Goal: Task Accomplishment & Management: Use online tool/utility

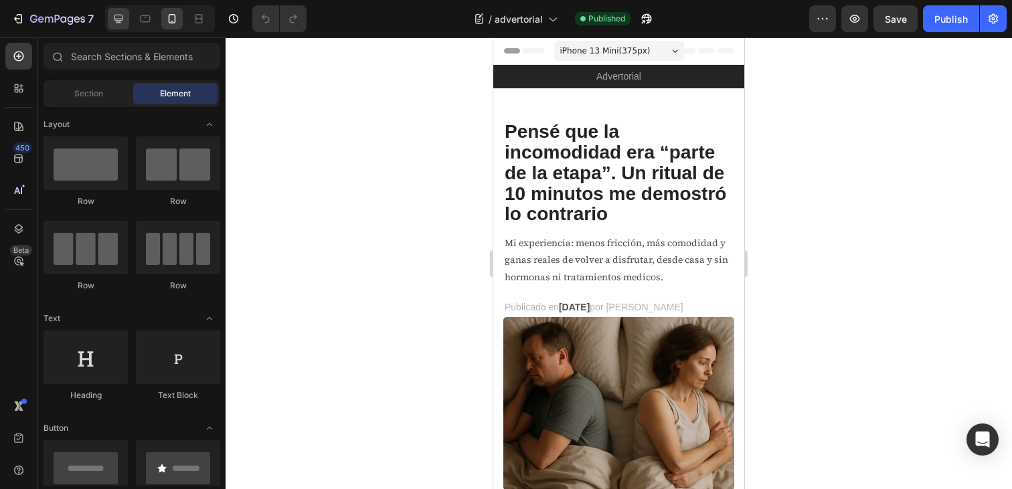
click at [127, 24] on div at bounding box center [118, 18] width 21 height 21
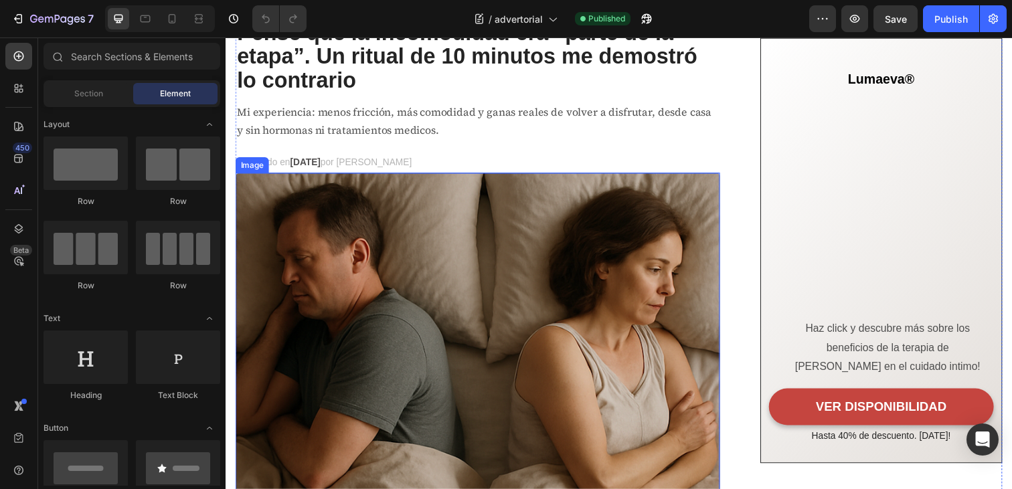
scroll to position [109, 0]
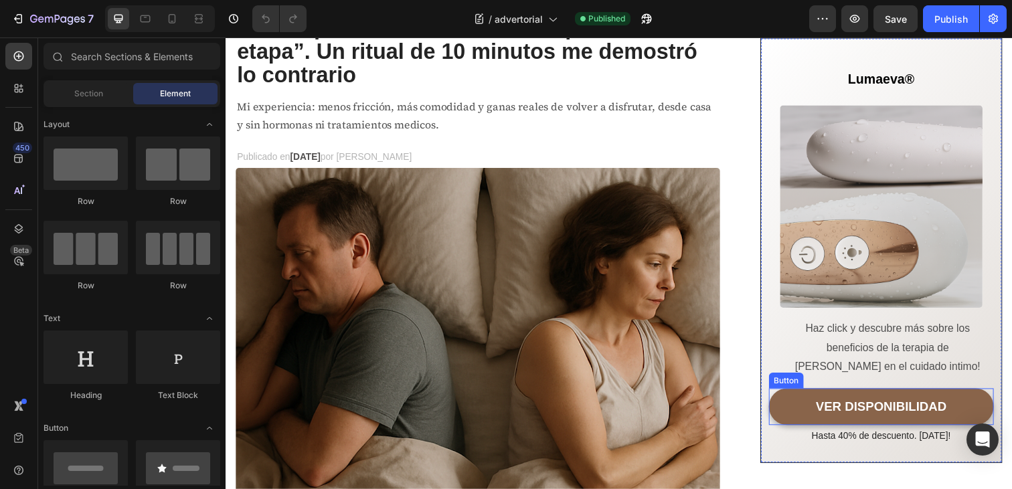
click at [810, 419] on link "VER DISPONIBILIDAD" at bounding box center [896, 415] width 230 height 38
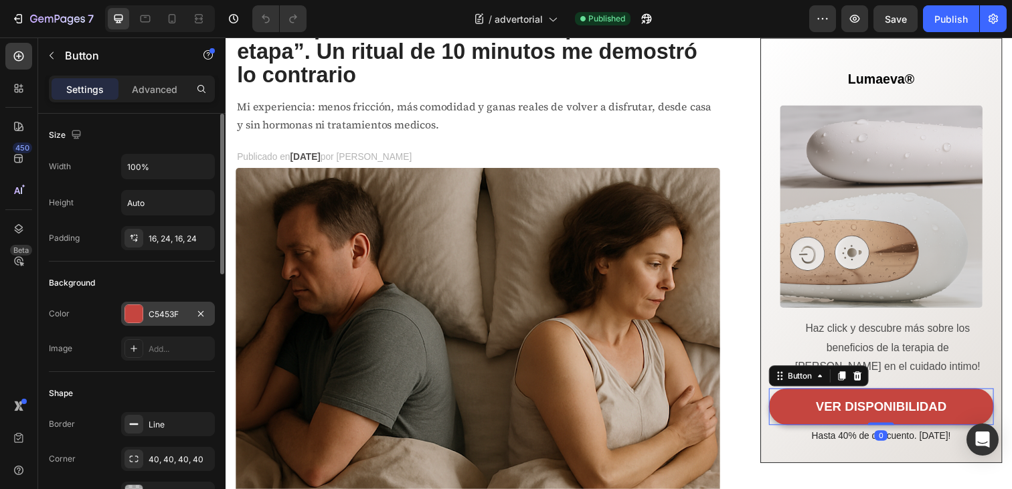
click at [153, 312] on div "C5453F" at bounding box center [168, 315] width 39 height 12
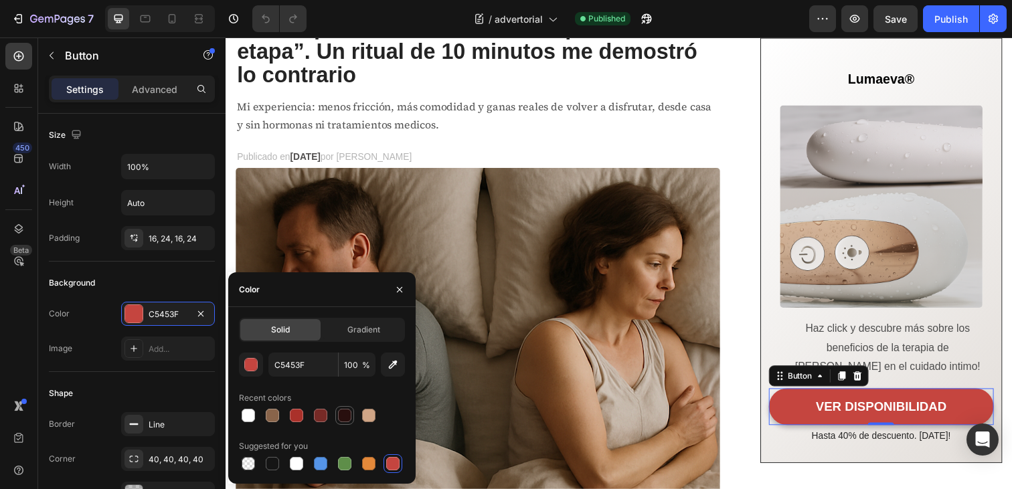
click at [341, 414] on div at bounding box center [344, 415] width 13 height 13
type input "280F0E"
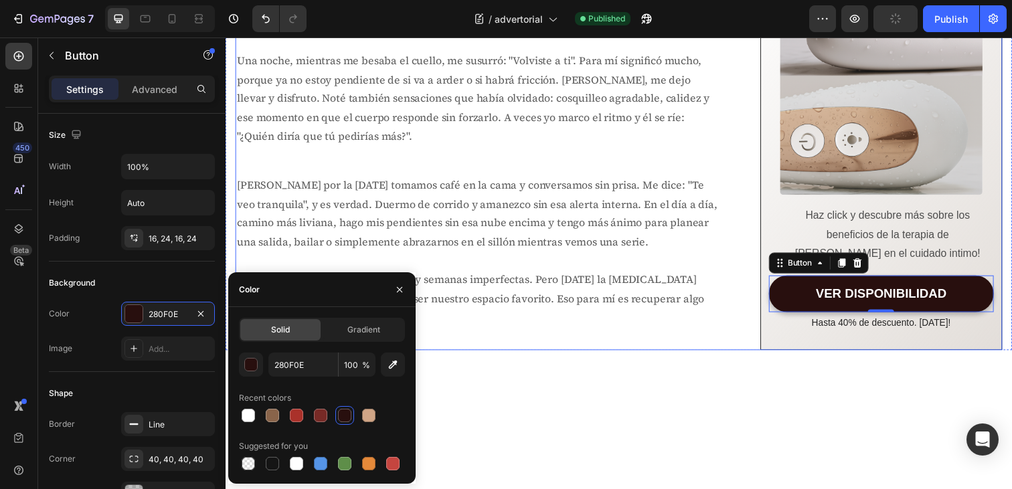
scroll to position [3431, 0]
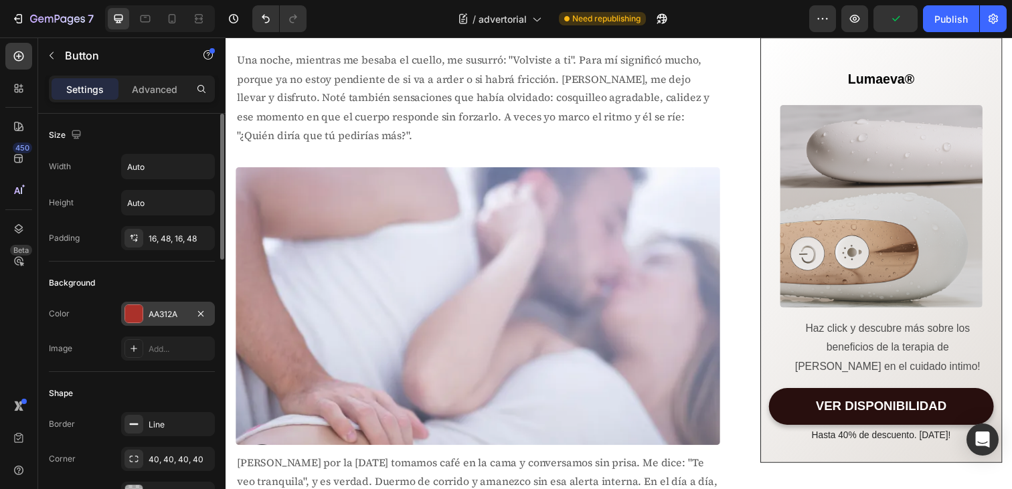
click at [155, 323] on div "AA312A" at bounding box center [168, 314] width 94 height 24
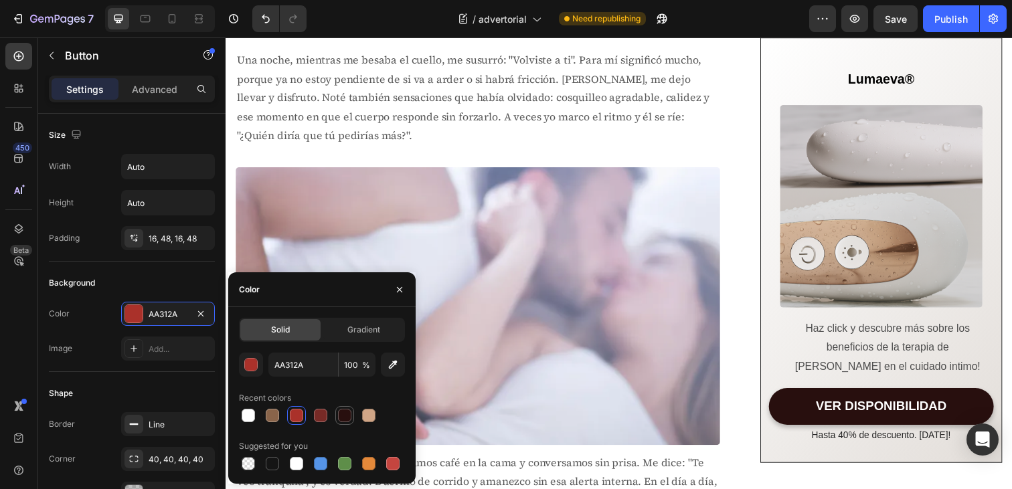
click at [345, 416] on div at bounding box center [344, 415] width 13 height 13
type input "280F0E"
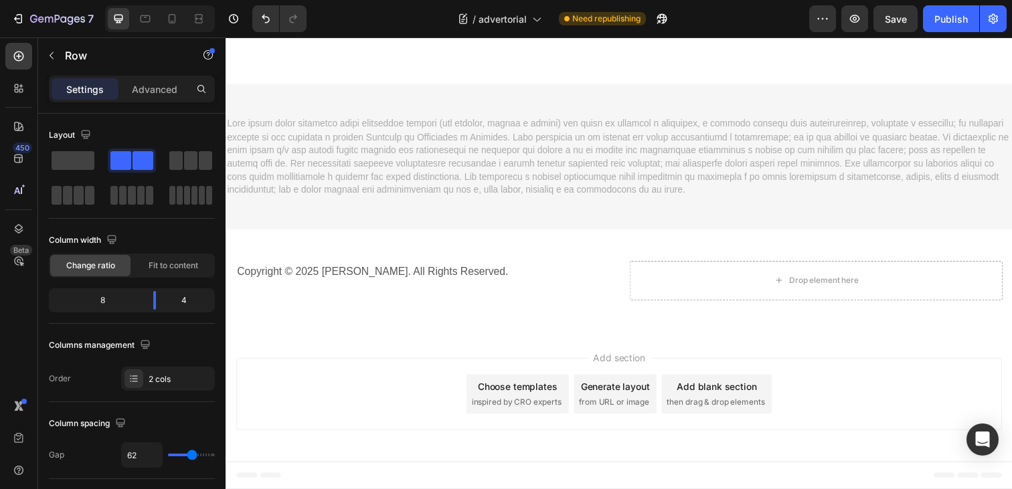
scroll to position [5361, 0]
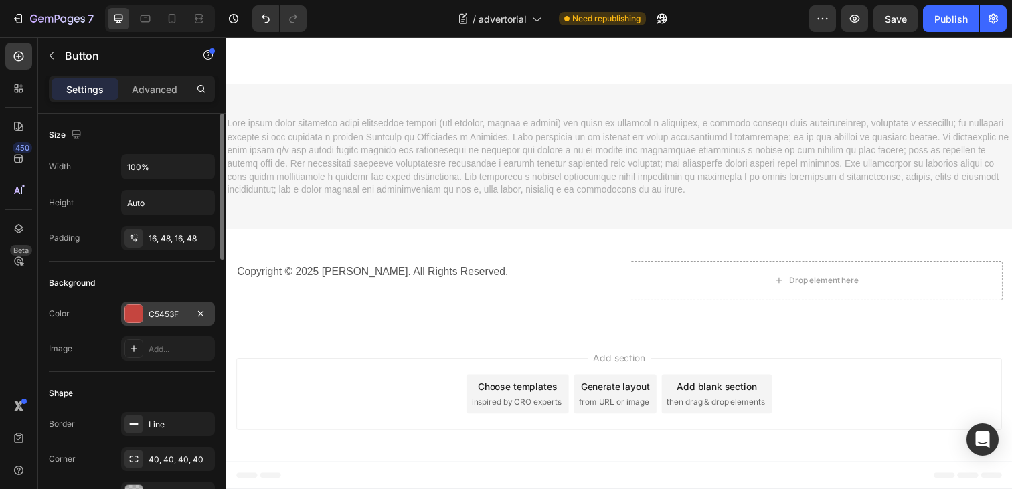
click at [135, 319] on div at bounding box center [133, 313] width 17 height 17
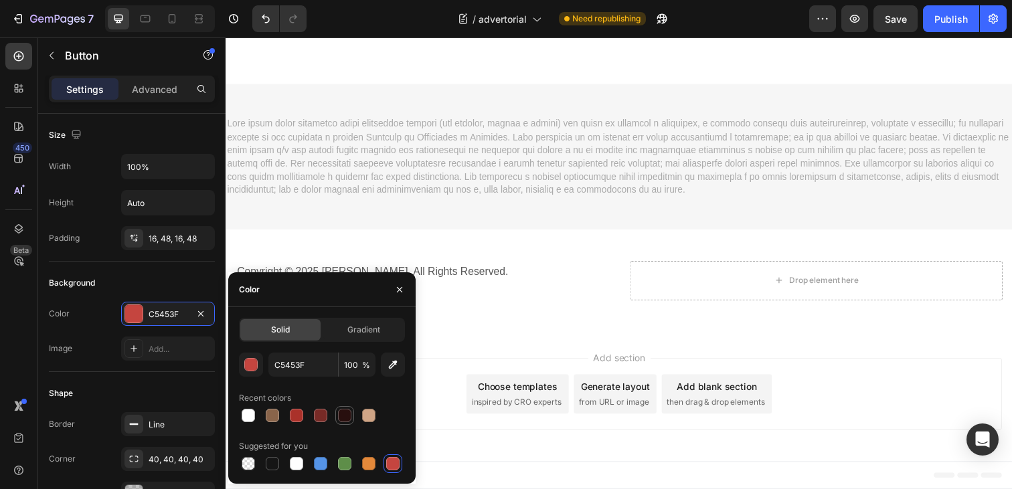
click at [345, 417] on div at bounding box center [344, 415] width 13 height 13
type input "280F0E"
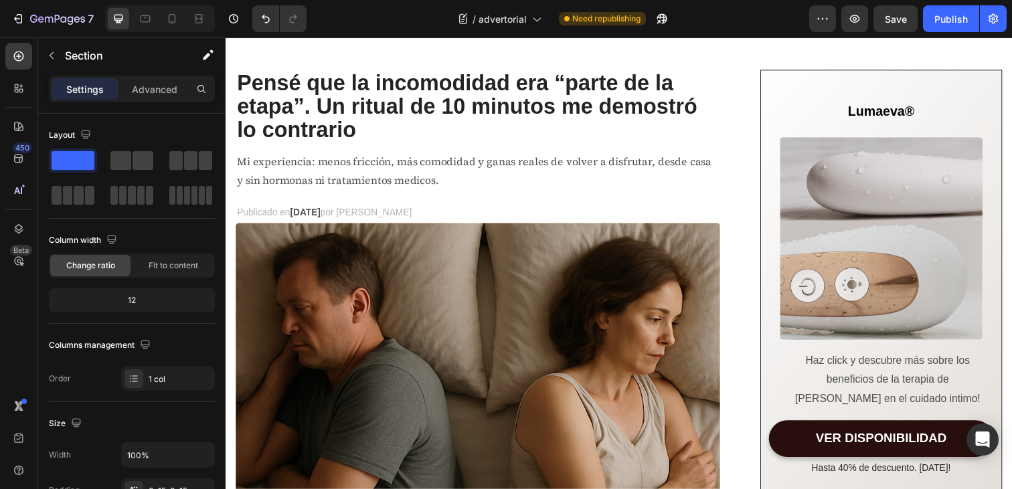
scroll to position [0, 0]
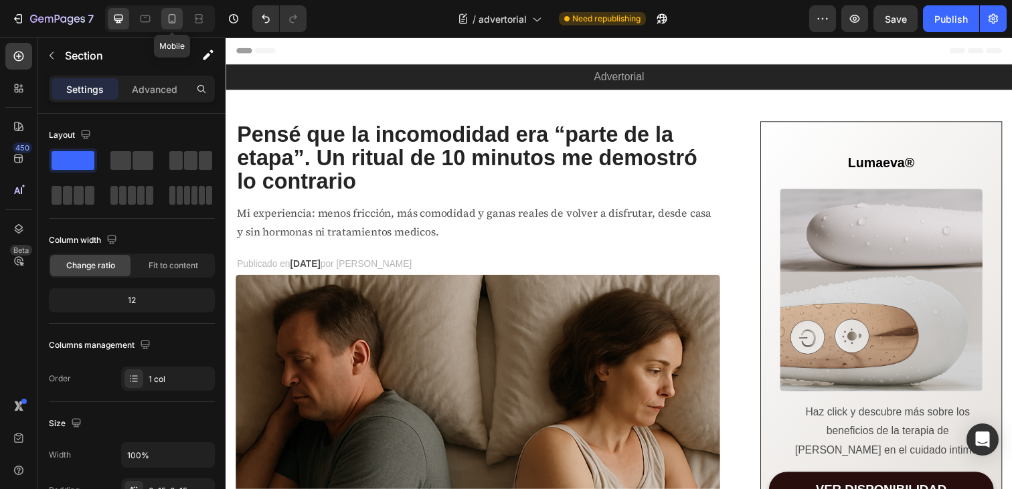
click at [171, 17] on icon at bounding box center [171, 18] width 13 height 13
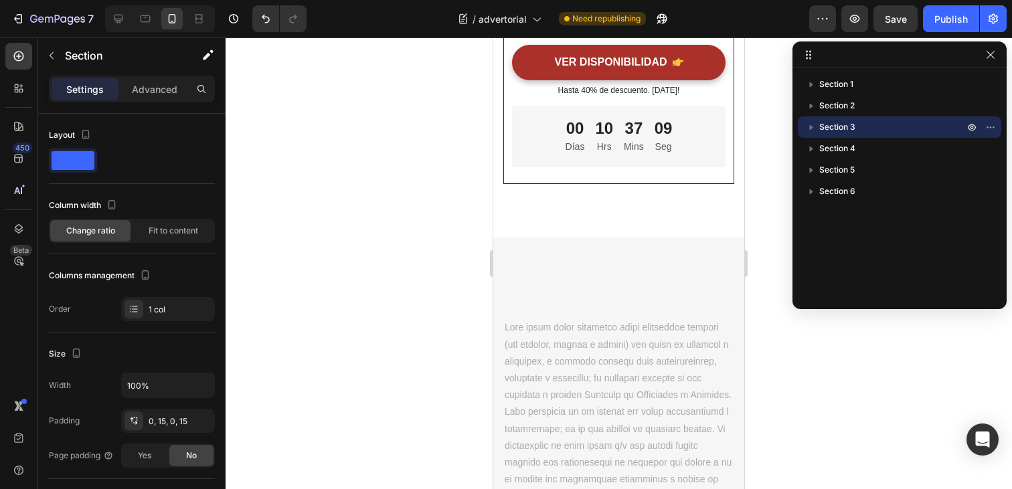
scroll to position [5938, 0]
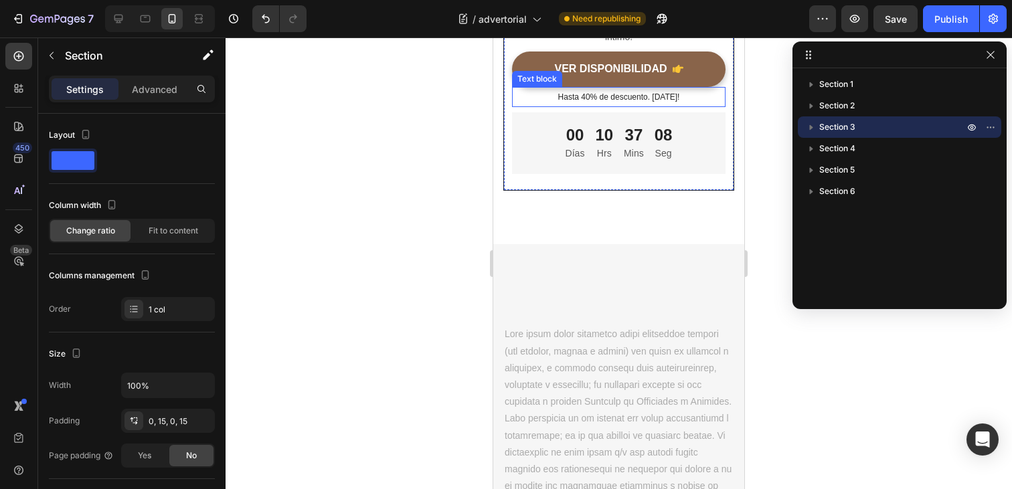
click at [638, 87] on link "VER DISPONIBILIDAD" at bounding box center [619, 69] width 214 height 35
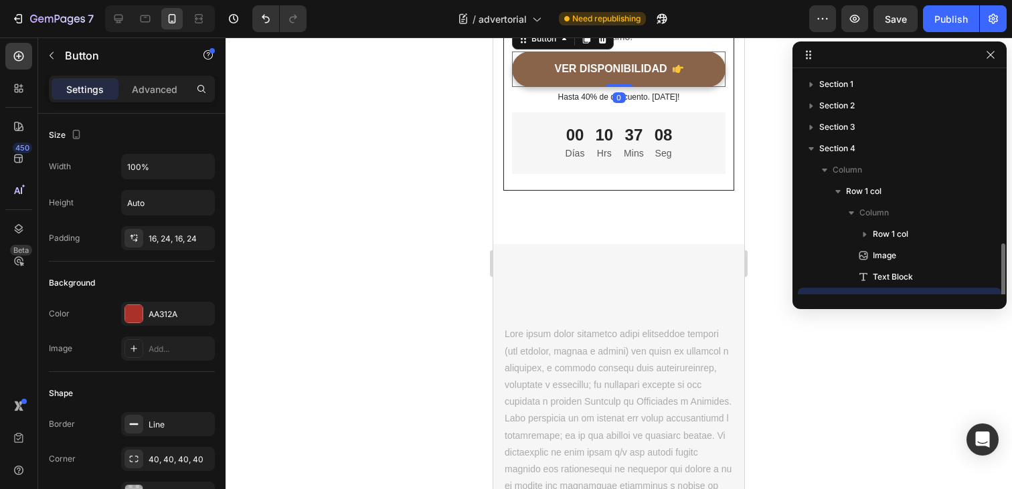
scroll to position [100, 0]
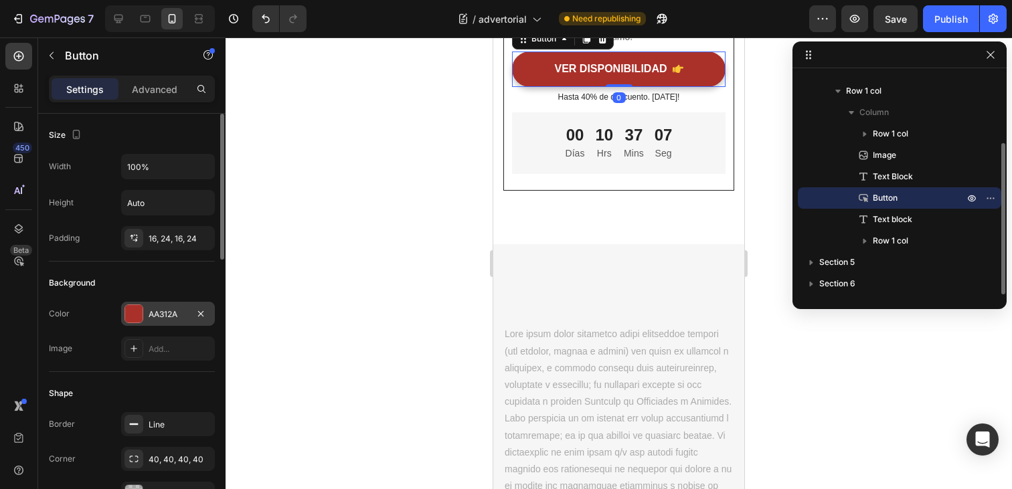
click at [150, 316] on div "AA312A" at bounding box center [168, 315] width 39 height 12
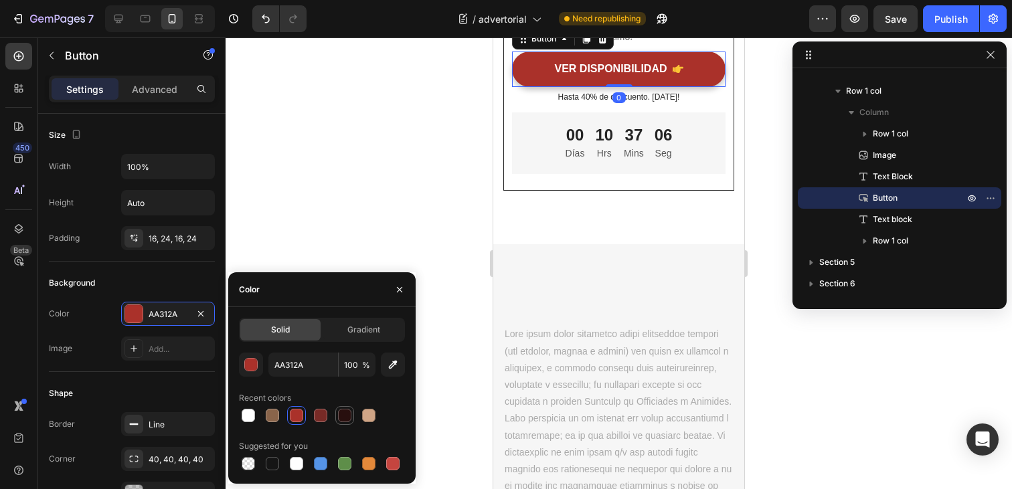
click at [341, 414] on div at bounding box center [344, 415] width 13 height 13
type input "280F0E"
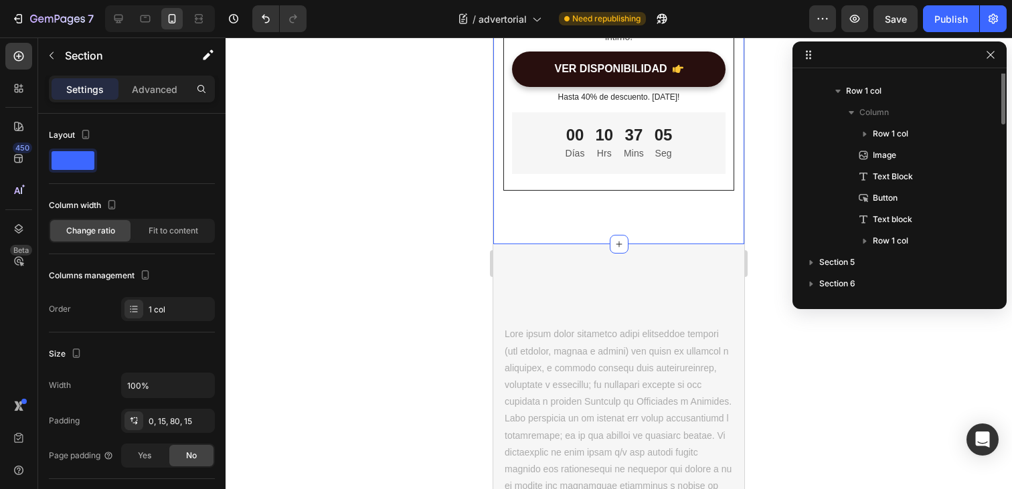
click at [708, 244] on div "Lumaeva® Heading Row Image Haz click y descubre más sobre los beneficios de la …" at bounding box center [618, 77] width 251 height 334
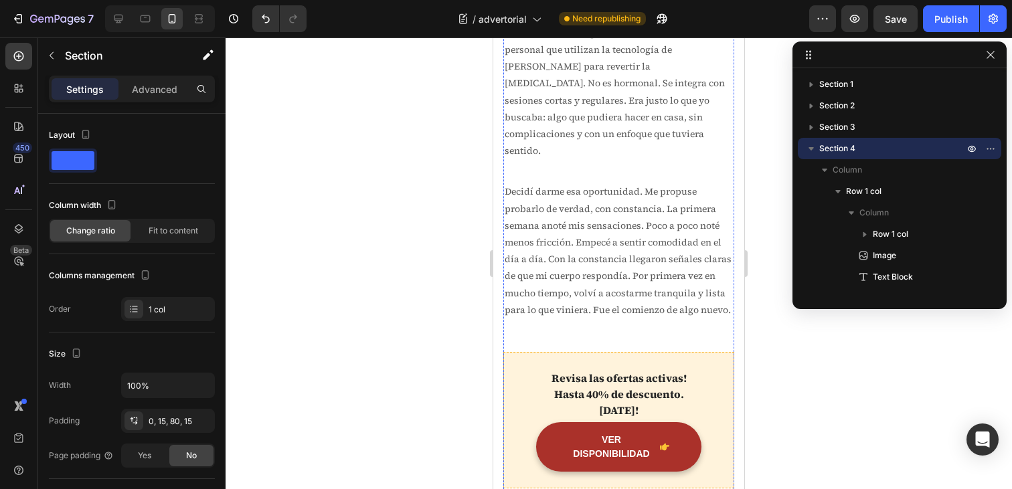
scroll to position [1754, 0]
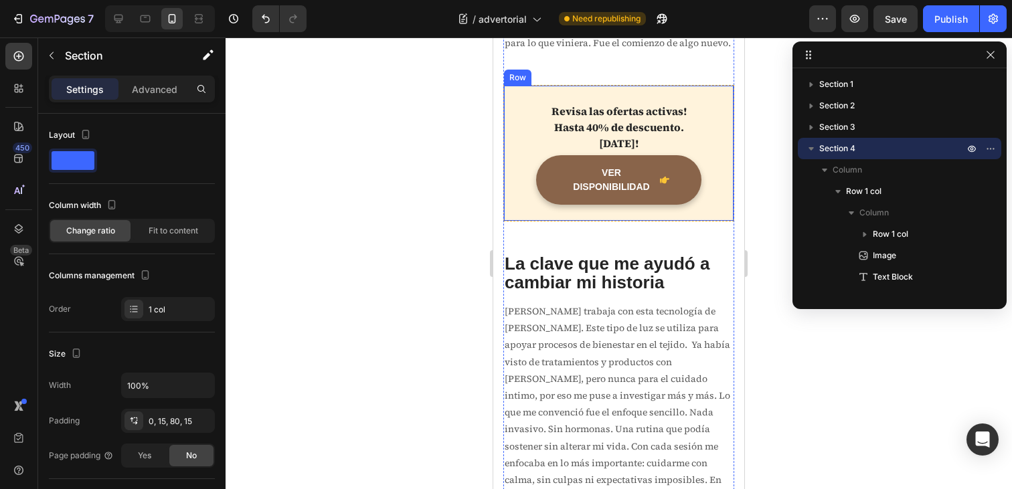
click at [657, 194] on div "VER DISPONIBILIDAD" at bounding box center [618, 180] width 101 height 28
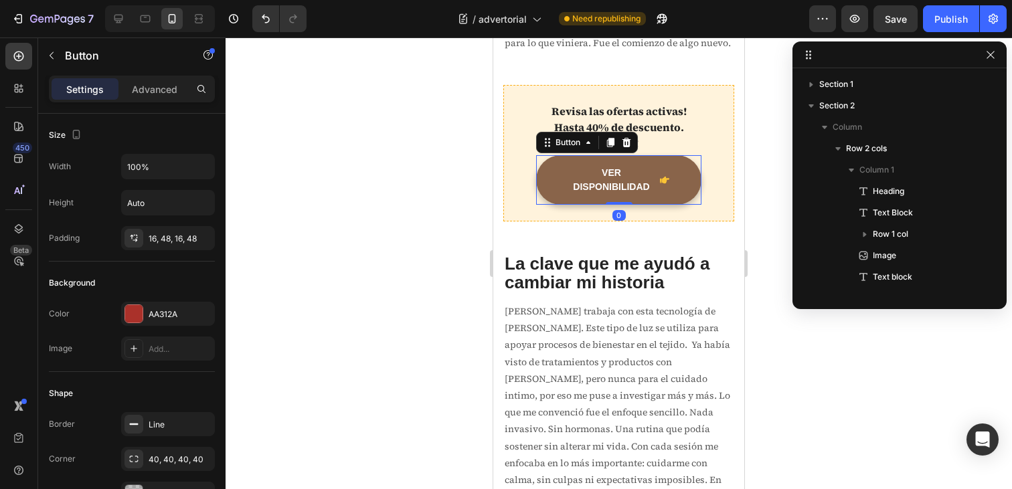
scroll to position [360, 0]
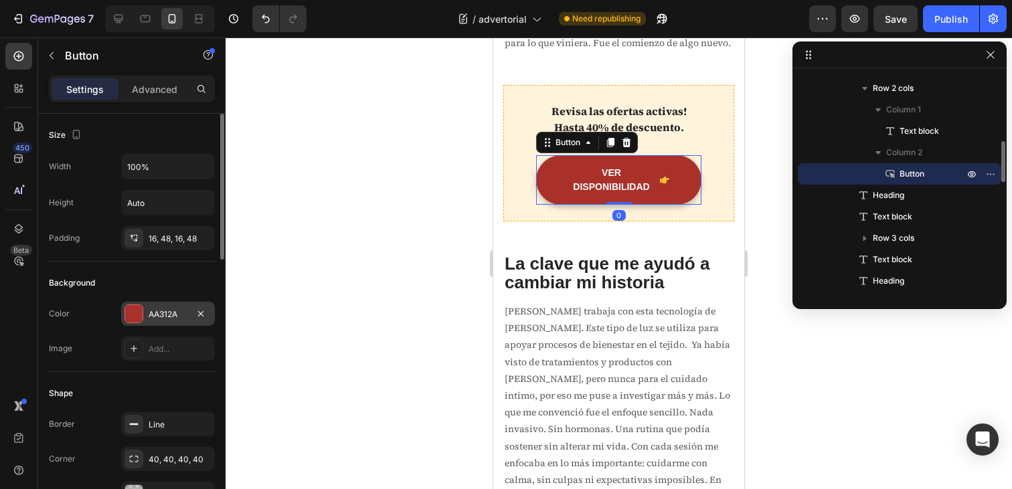
click at [148, 311] on div "AA312A" at bounding box center [168, 314] width 94 height 24
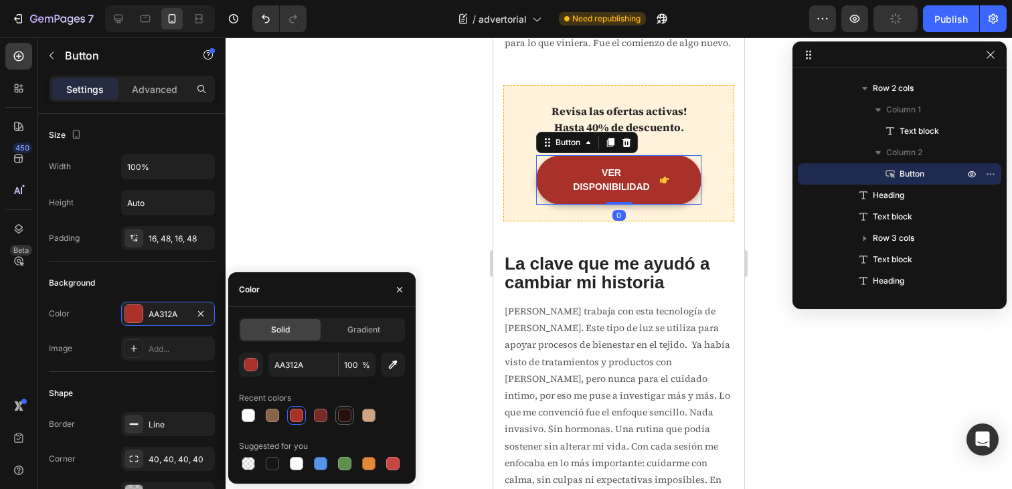
click at [345, 416] on div at bounding box center [344, 415] width 13 height 13
type input "280F0E"
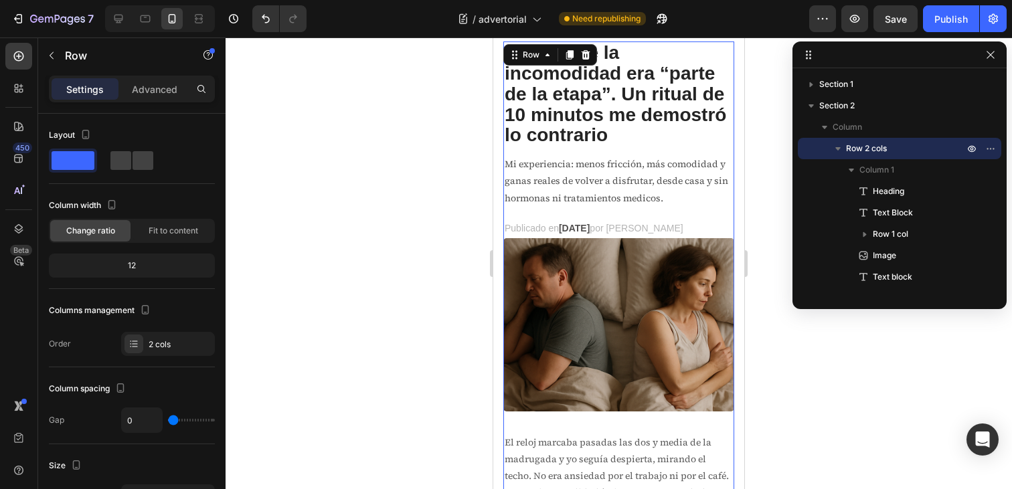
scroll to position [0, 0]
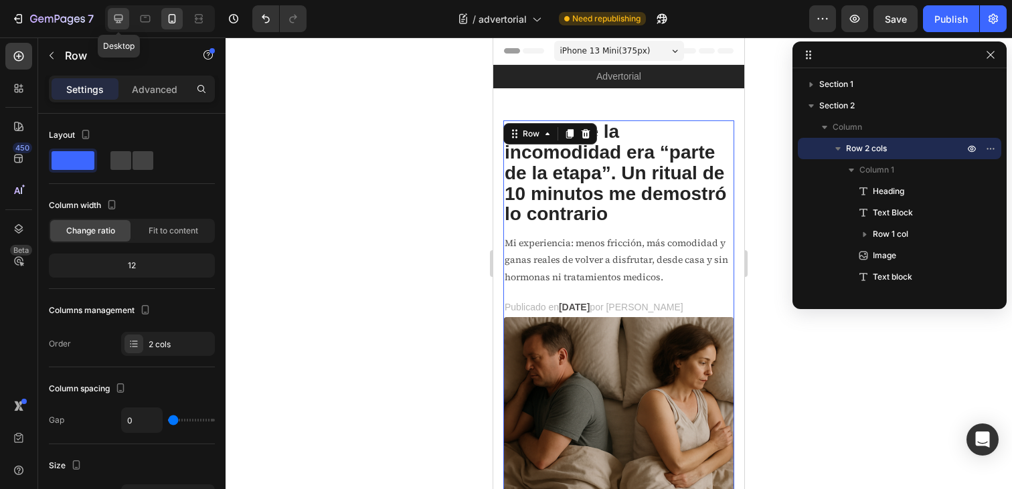
click at [122, 20] on icon at bounding box center [118, 19] width 9 height 9
type input "62"
type input "1200"
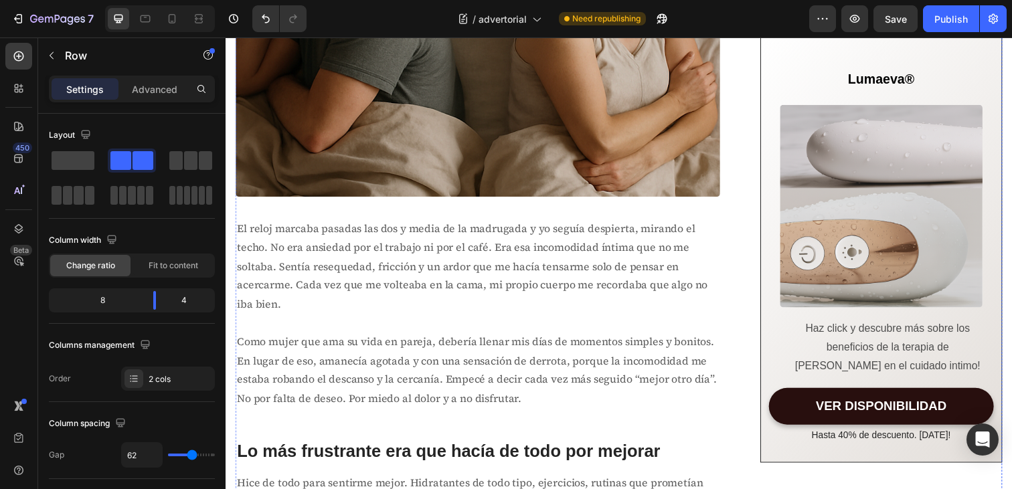
scroll to position [453, 0]
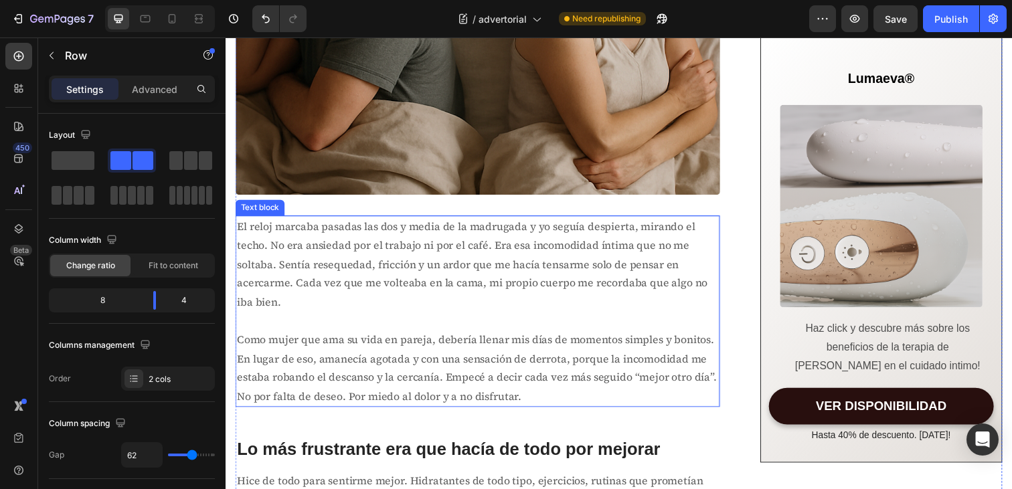
click at [410, 404] on span "Como mujer que ama su vida en pareja, debería llenar mis días de momentos simpl…" at bounding box center [482, 375] width 490 height 72
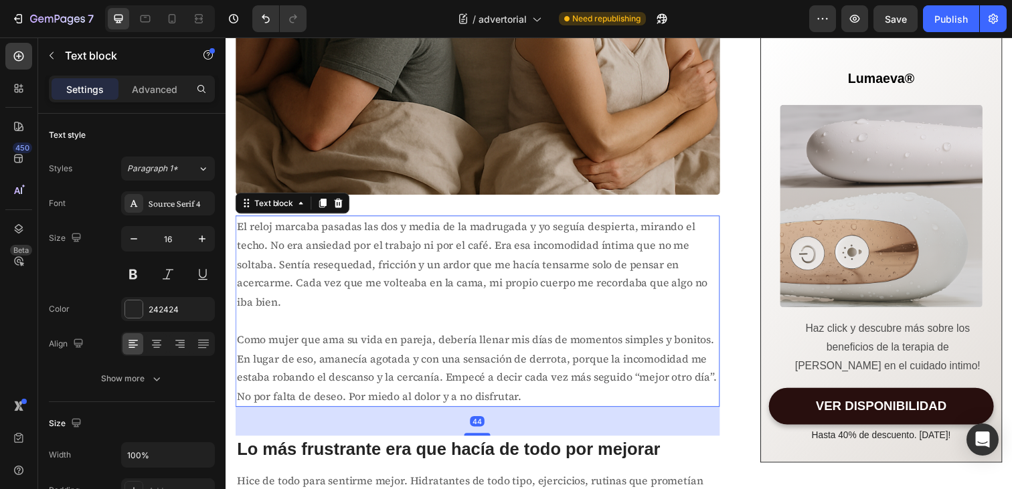
click at [521, 388] on span "Como mujer que ama su vida en pareja, debería llenar mis días de momentos simpl…" at bounding box center [482, 375] width 490 height 72
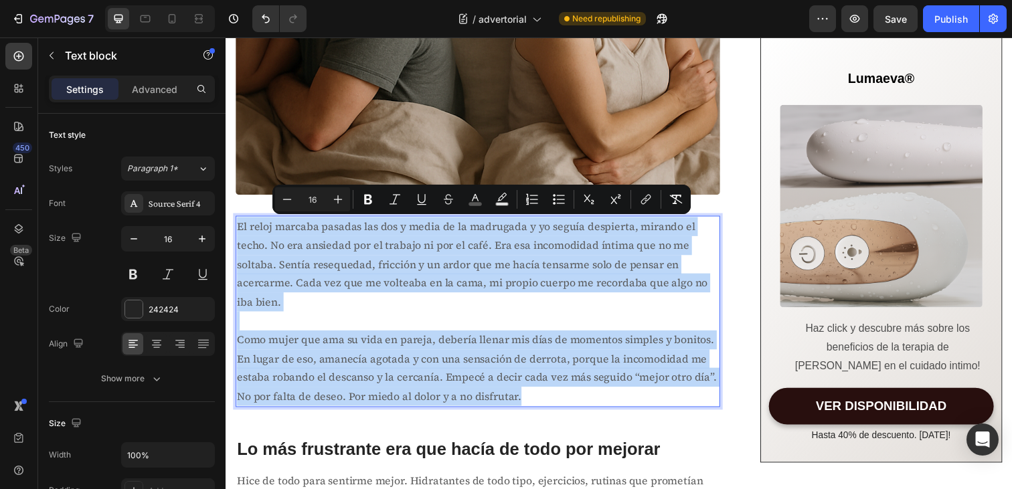
drag, startPoint x: 532, startPoint y: 401, endPoint x: 240, endPoint y: 234, distance: 336.4
click at [240, 234] on div "El reloj marcaba pasadas las dos y media de la madrugada y yo seguía despierta,…" at bounding box center [483, 317] width 495 height 195
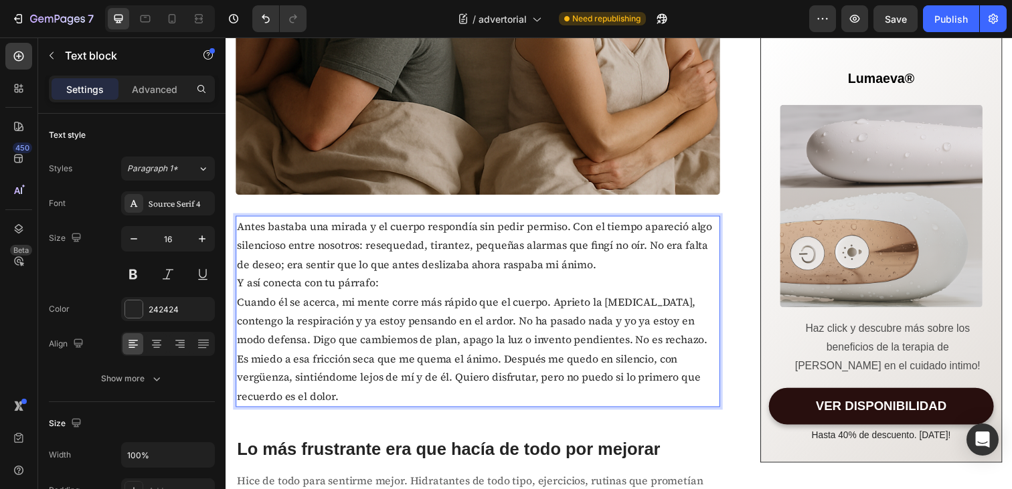
scroll to position [568, 0]
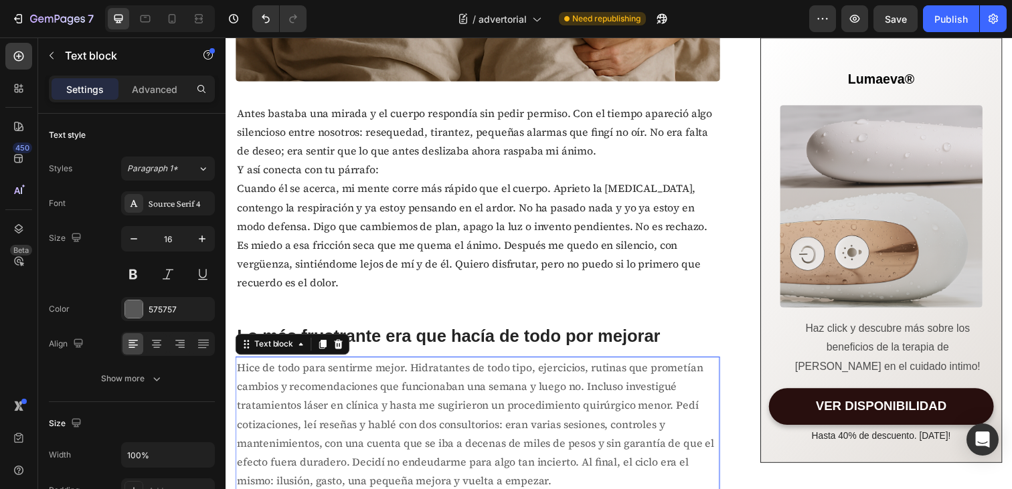
click at [381, 411] on p "Hice de todo para sentirme mejor. Hidratantes de todo tipo, ejercicios, rutinas…" at bounding box center [483, 432] width 492 height 135
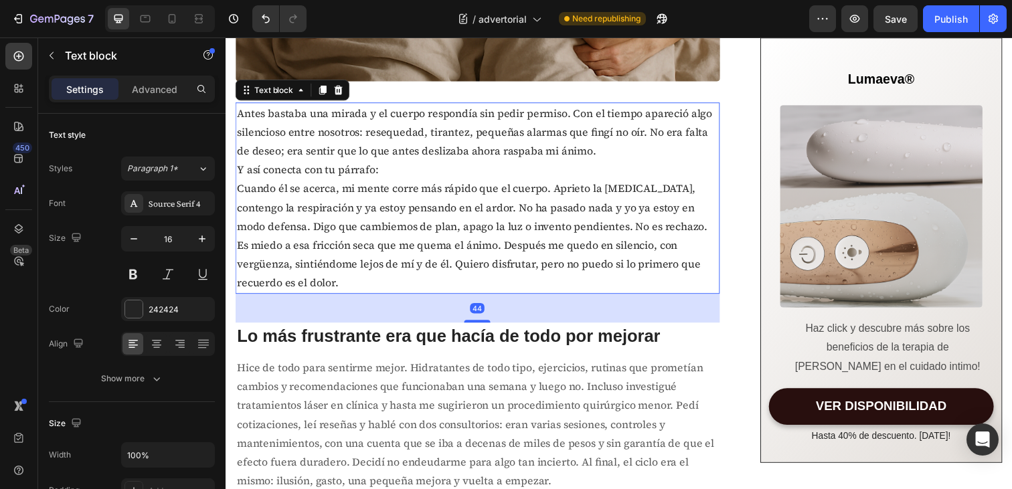
click at [372, 218] on p "Cuando él se acerca, mi mente corre más rápido que el cuerpo. Aprieto la [MEDIC…" at bounding box center [483, 240] width 492 height 116
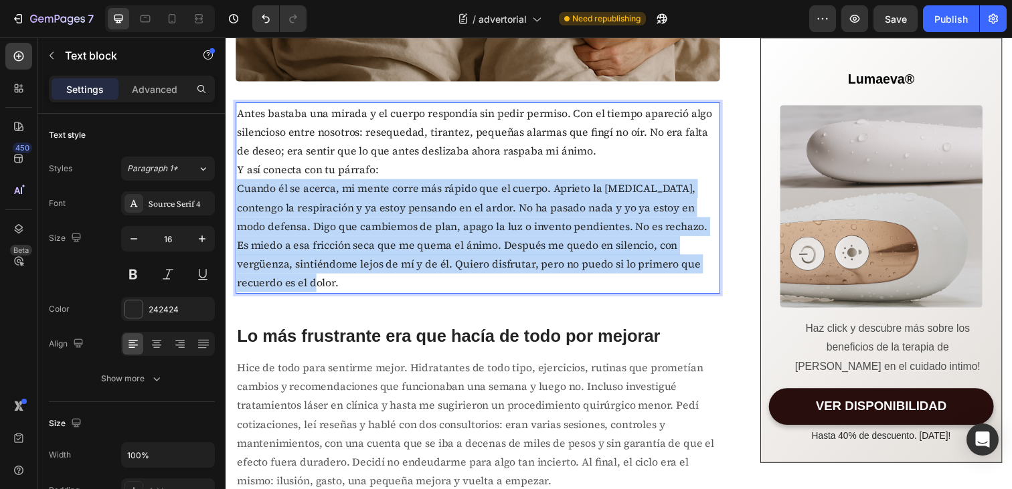
click at [372, 218] on p "Cuando él se acerca, mi mente corre más rápido que el cuerpo. Aprieto la [MEDIC…" at bounding box center [483, 240] width 492 height 116
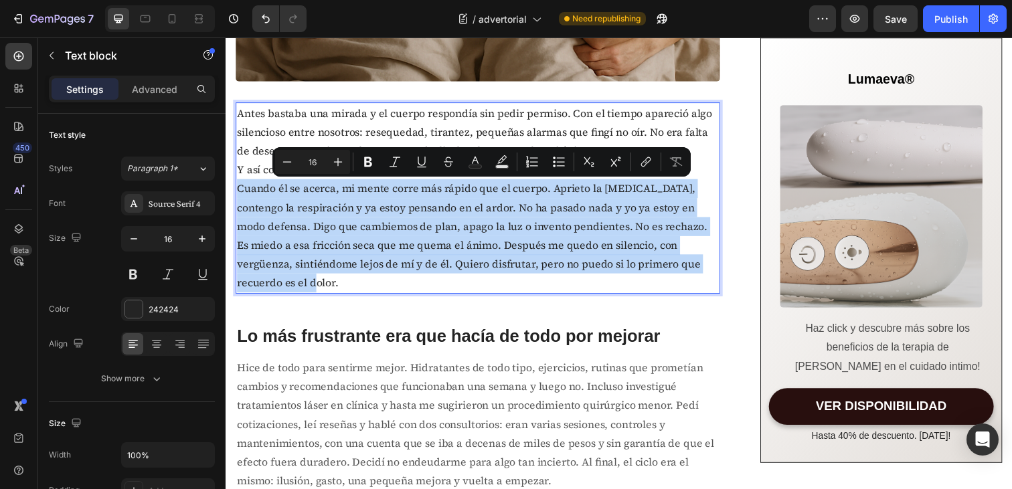
click at [372, 218] on p "Cuando él se acerca, mi mente corre más rápido que el cuerpo. Aprieto la [MEDIC…" at bounding box center [483, 240] width 492 height 116
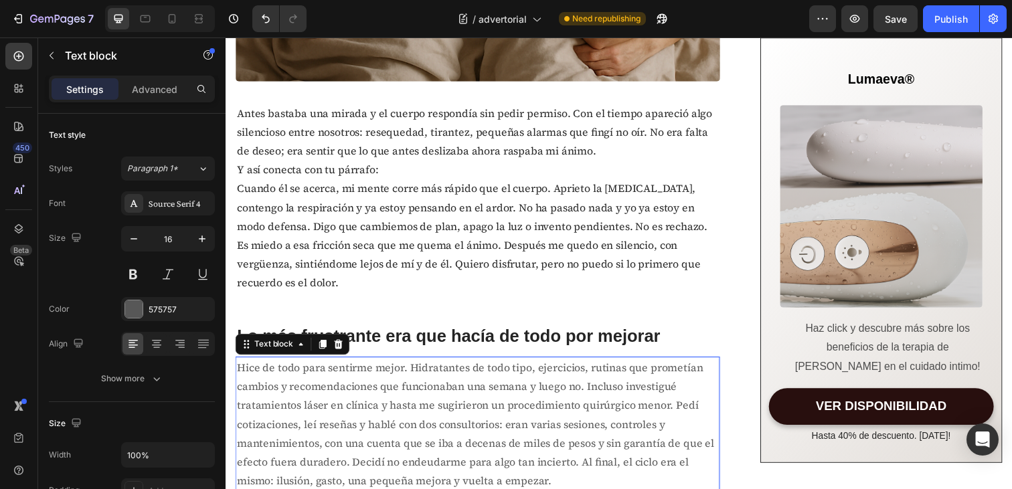
click at [423, 414] on p "Hice de todo para sentirme mejor. Hidratantes de todo tipo, ejercicios, rutinas…" at bounding box center [483, 432] width 492 height 135
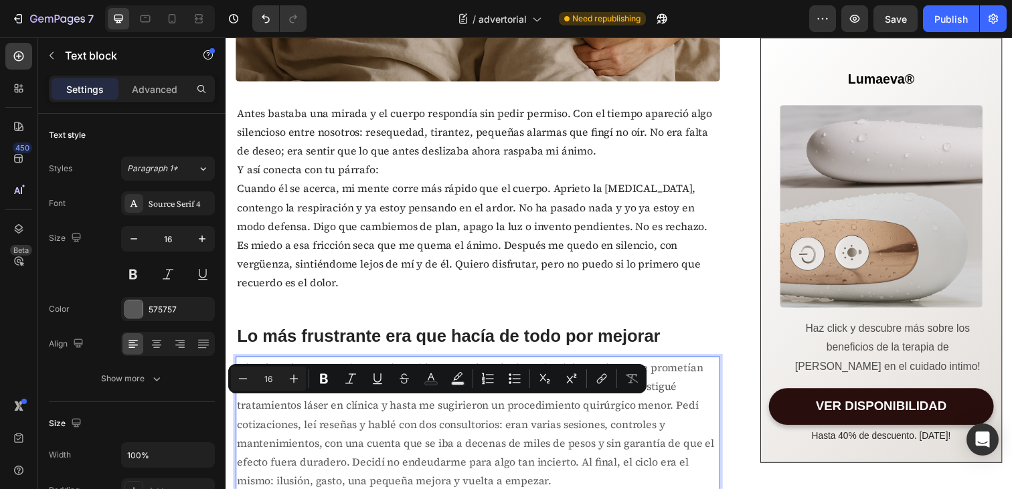
click at [405, 432] on p "Hice de todo para sentirme mejor. Hidratantes de todo tipo, ejercicios, rutinas…" at bounding box center [483, 432] width 492 height 135
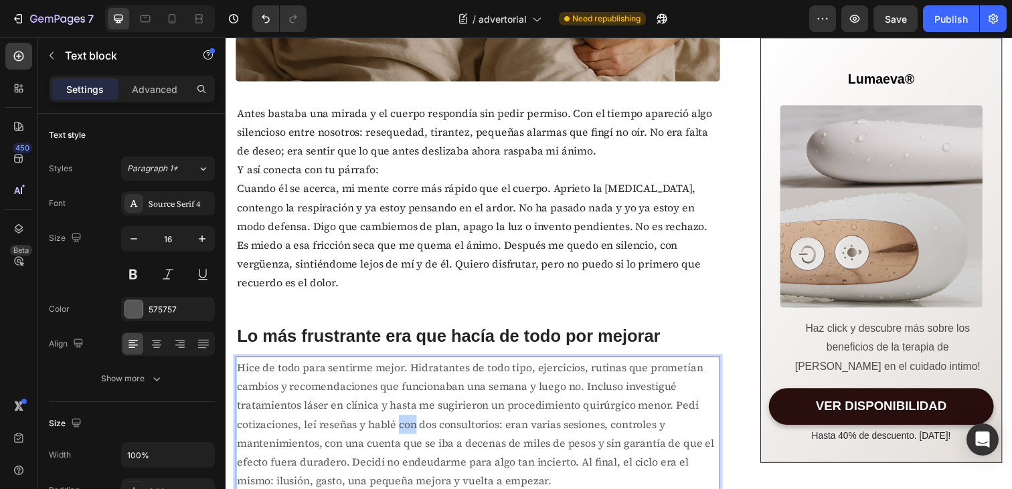
click at [405, 432] on p "Hice de todo para sentirme mejor. Hidratantes de todo tipo, ejercicios, rutinas…" at bounding box center [483, 432] width 492 height 135
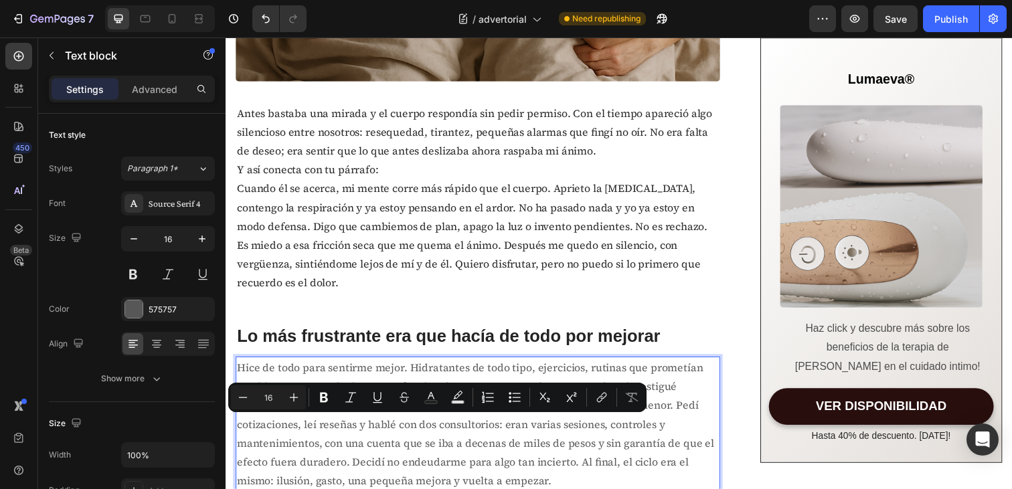
click at [439, 437] on p "Hice de todo para sentirme mejor. Hidratantes de todo tipo, ejercicios, rutinas…" at bounding box center [483, 432] width 492 height 135
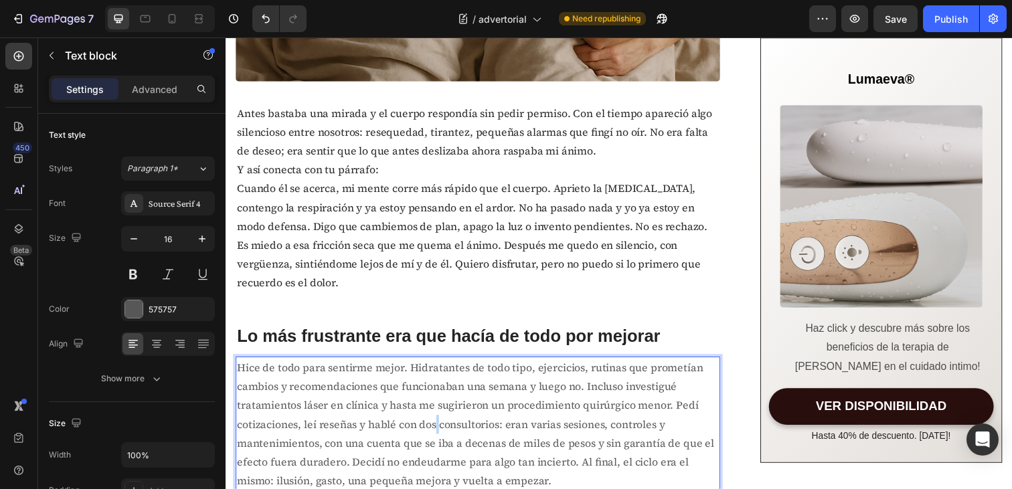
click at [439, 437] on p "Hice de todo para sentirme mejor. Hidratantes de todo tipo, ejercicios, rutinas…" at bounding box center [483, 432] width 492 height 135
click at [464, 434] on p "Hice de todo para sentirme mejor. Hidratantes de todo tipo, ejercicios, rutinas…" at bounding box center [483, 432] width 492 height 135
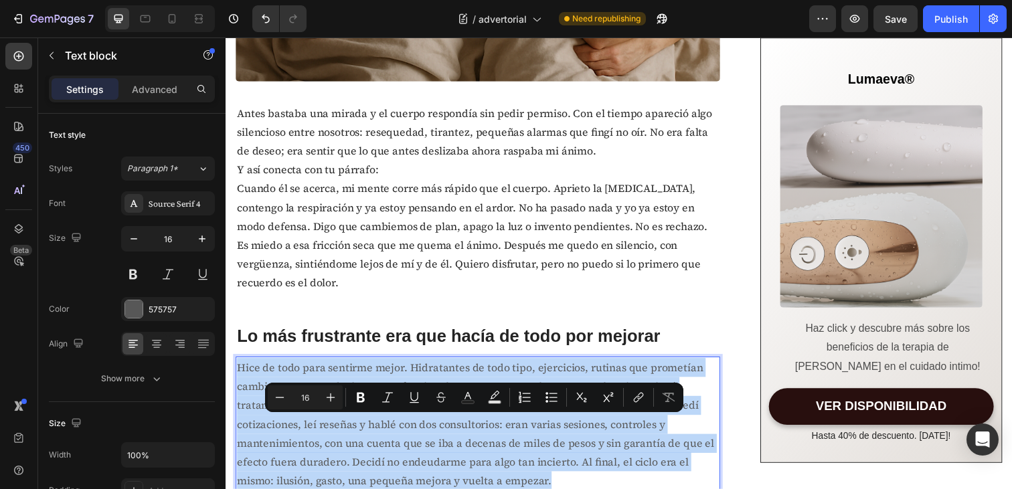
click at [464, 434] on p "Hice de todo para sentirme mejor. Hidratantes de todo tipo, ejercicios, rutinas…" at bounding box center [483, 432] width 492 height 135
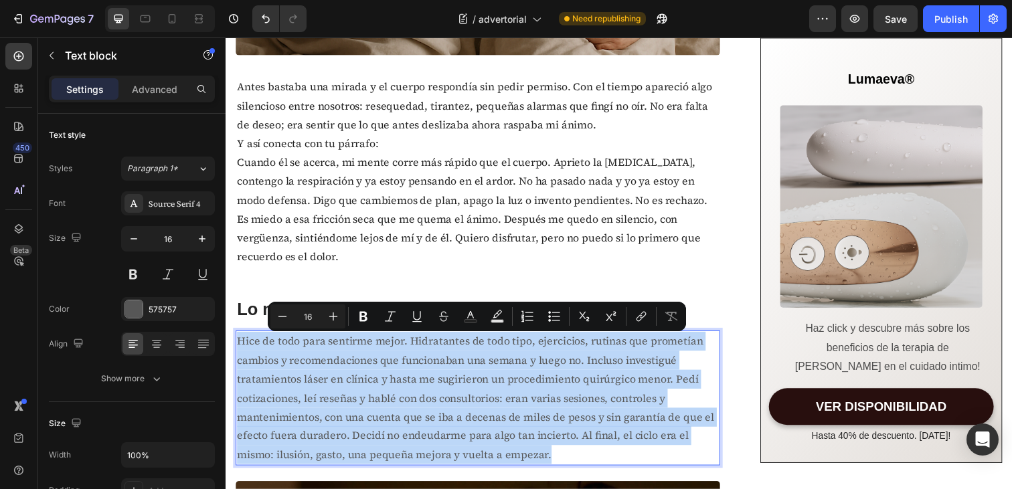
scroll to position [594, 0]
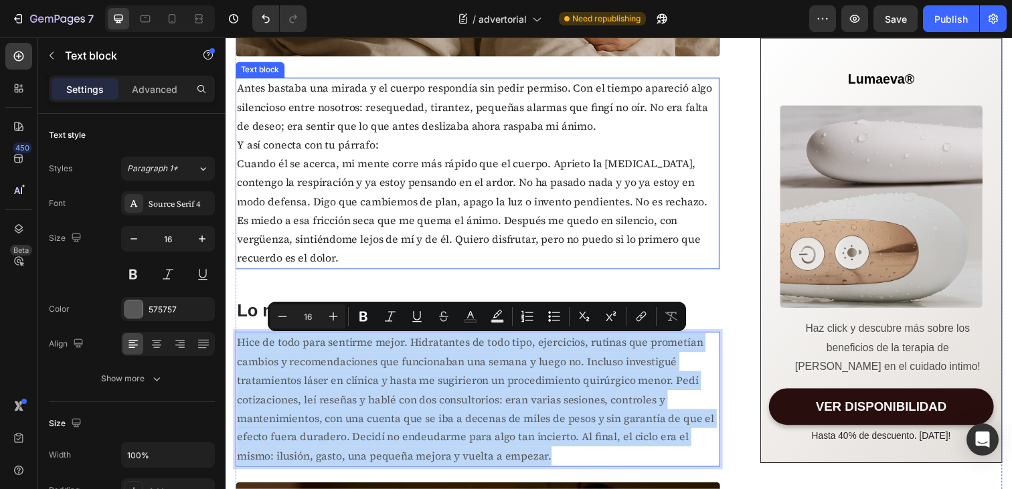
click at [389, 234] on p "Cuando él se acerca, mi mente corre más rápido que el cuerpo. Aprieto la [MEDIC…" at bounding box center [483, 215] width 492 height 116
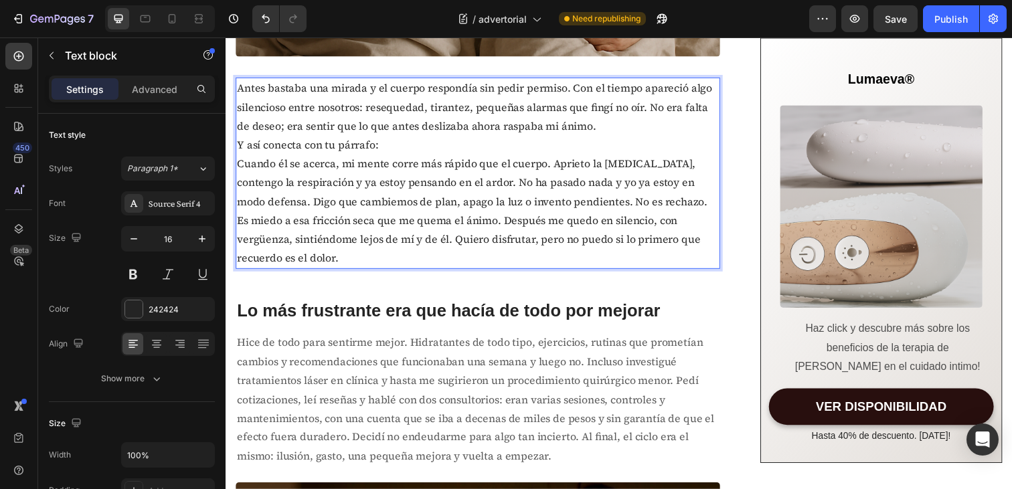
click at [389, 234] on p "Cuando él se acerca, mi mente corre más rápido que el cuerpo. Aprieto la [MEDIC…" at bounding box center [483, 215] width 492 height 116
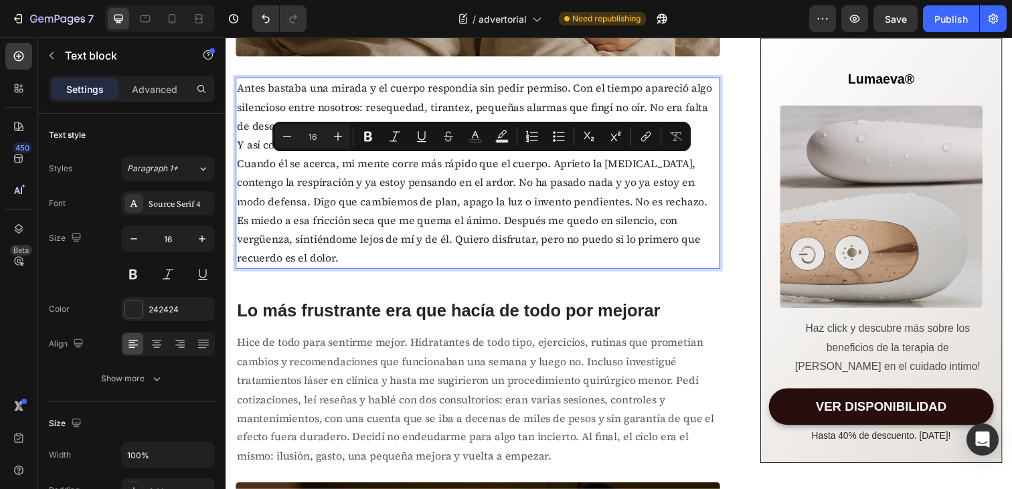
click at [415, 227] on p "Cuando él se acerca, mi mente corre más rápido que el cuerpo. Aprieto la [MEDIC…" at bounding box center [483, 215] width 492 height 116
click at [399, 357] on p "Hice de todo para sentirme mejor. Hidratantes de todo tipo, ejercicios, rutinas…" at bounding box center [483, 406] width 492 height 135
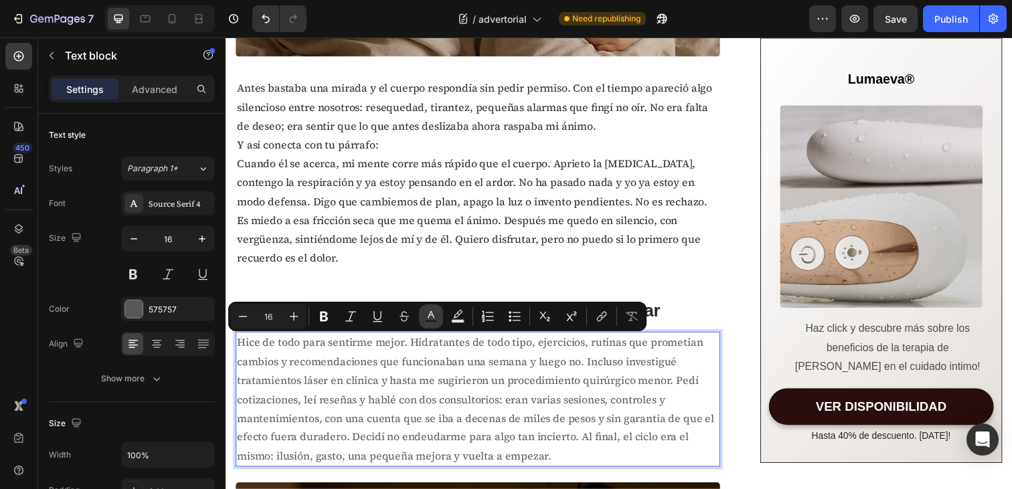
click at [434, 321] on rect "Editor contextual toolbar" at bounding box center [431, 321] width 13 height 3
type input "575757"
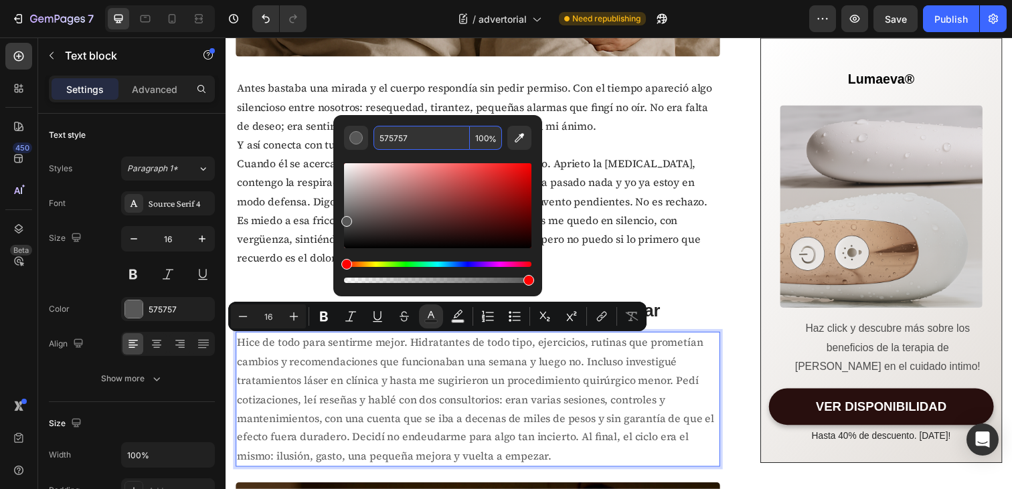
drag, startPoint x: 414, startPoint y: 141, endPoint x: 374, endPoint y: 134, distance: 40.7
click at [374, 134] on input "575757" at bounding box center [422, 138] width 96 height 24
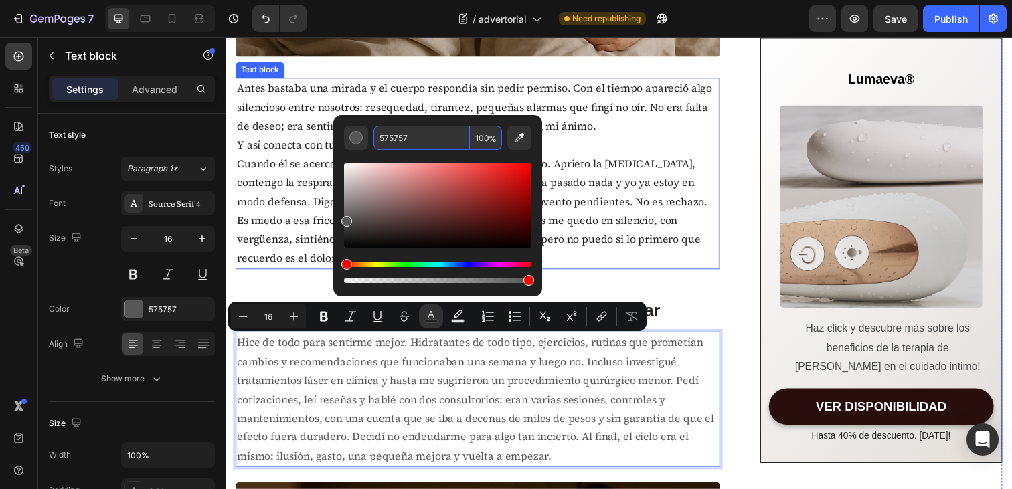
click at [620, 199] on p "Cuando él se acerca, mi mente corre más rápido que el cuerpo. Aprieto la [MEDIC…" at bounding box center [483, 215] width 492 height 116
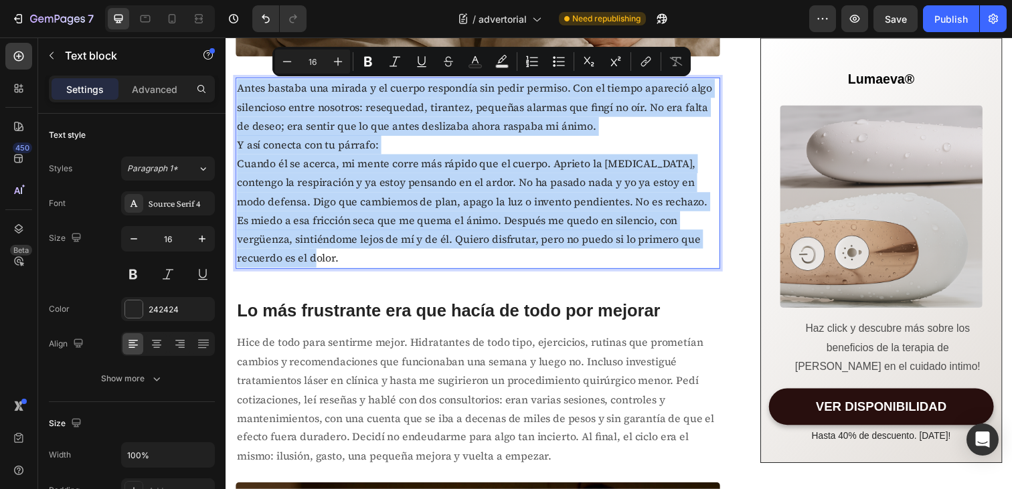
drag, startPoint x: 271, startPoint y: 258, endPoint x: 239, endPoint y: 92, distance: 169.1
click at [239, 92] on div "Antes bastaba una mirada y el cuerpo respondía sin pedir permiso. Con el tiempo…" at bounding box center [483, 175] width 495 height 195
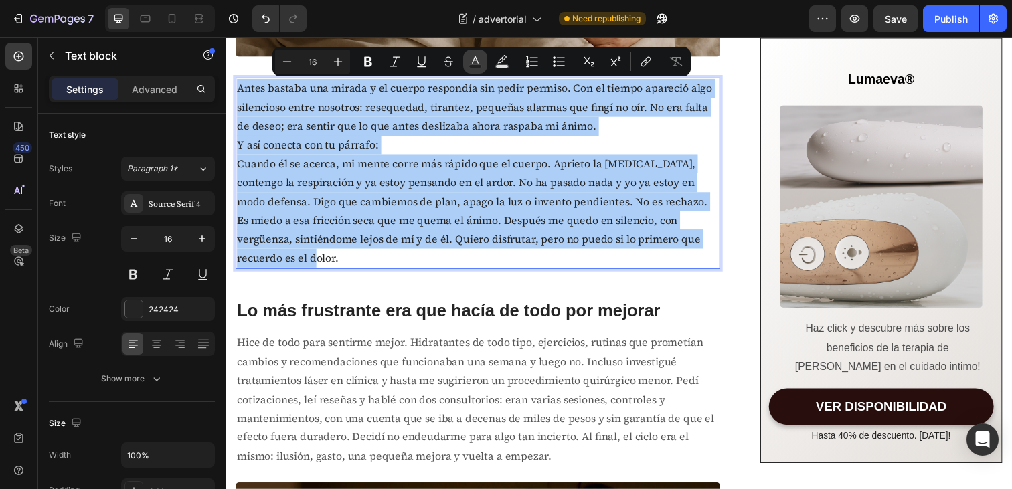
click at [475, 66] on rect "Editor contextual toolbar" at bounding box center [475, 66] width 13 height 3
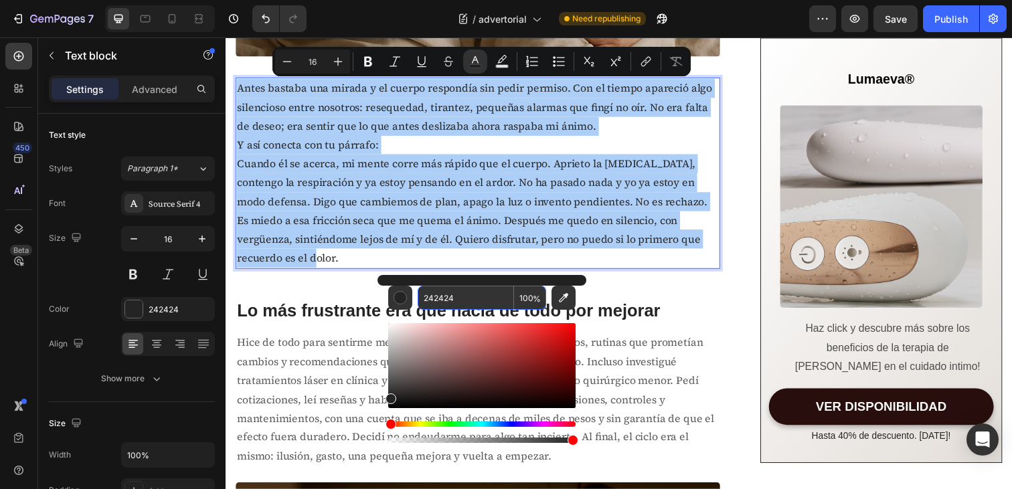
click at [446, 297] on input "242424" at bounding box center [466, 298] width 96 height 24
drag, startPoint x: 468, startPoint y: 297, endPoint x: 382, endPoint y: 295, distance: 85.7
click at [382, 295] on div "242424 100 %" at bounding box center [482, 360] width 209 height 171
paste input "575757"
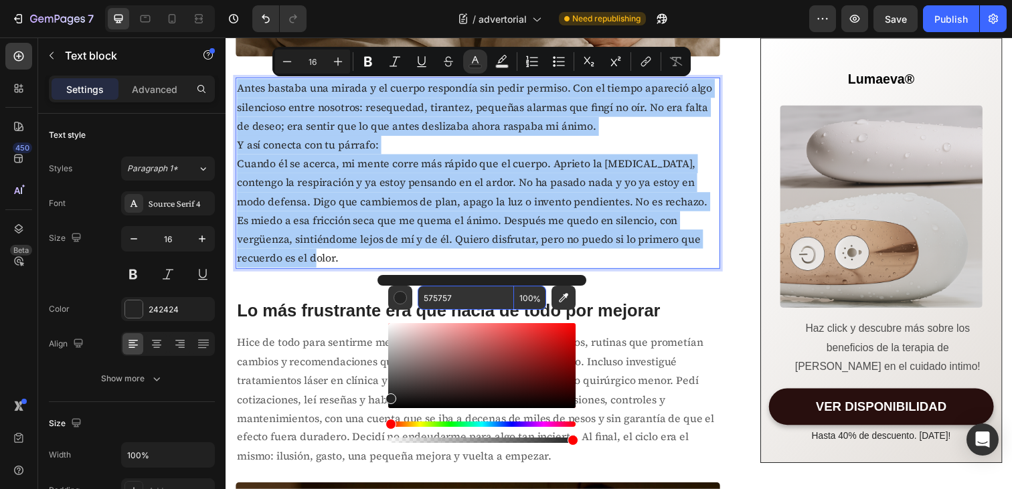
type input "575757"
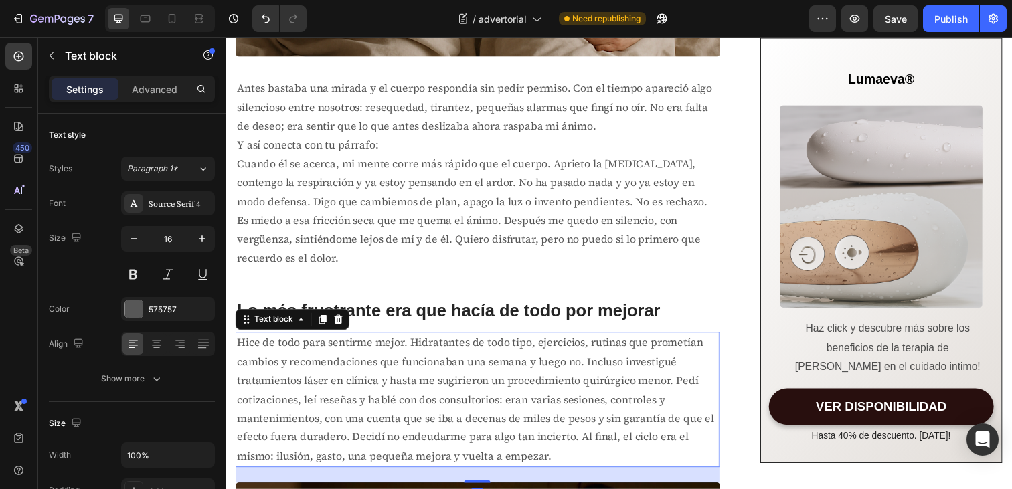
click at [642, 355] on p "Hice de todo para sentirme mejor. Hidratantes de todo tipo, ejercicios, rutinas…" at bounding box center [483, 406] width 492 height 135
click at [708, 308] on h2 "Lo más frustrante era que hacía de todo por mejorar" at bounding box center [483, 316] width 495 height 27
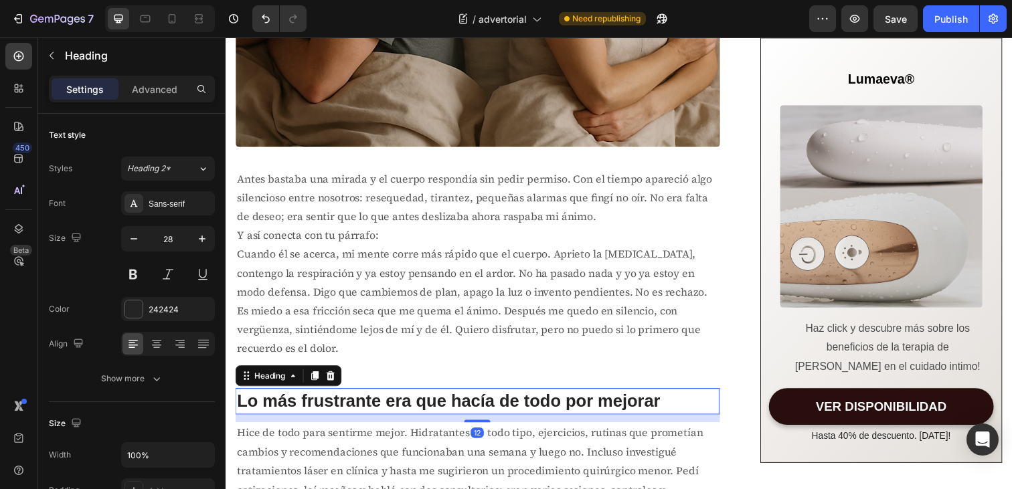
scroll to position [506, 0]
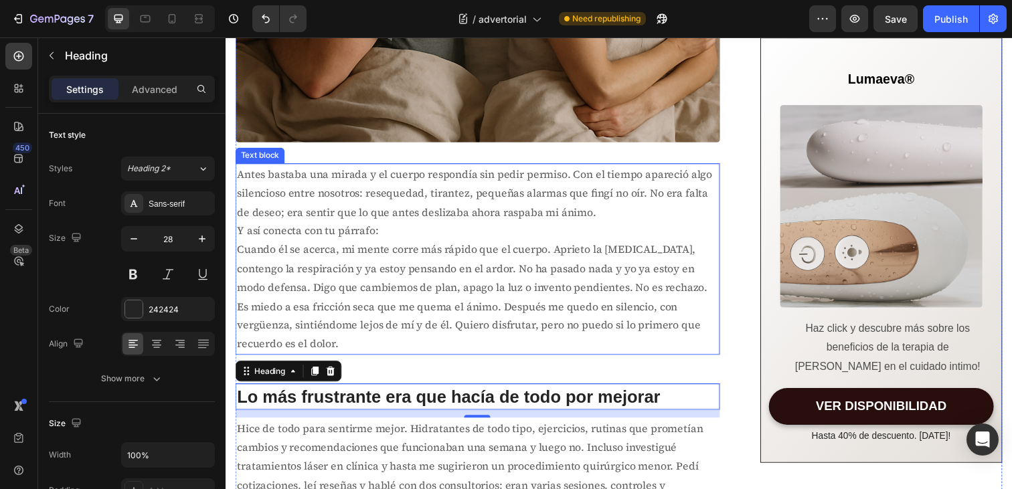
click at [341, 181] on span "Antes bastaba una mirada y el cuerpo respondía sin pedir permiso. Con el tiempo…" at bounding box center [479, 196] width 485 height 54
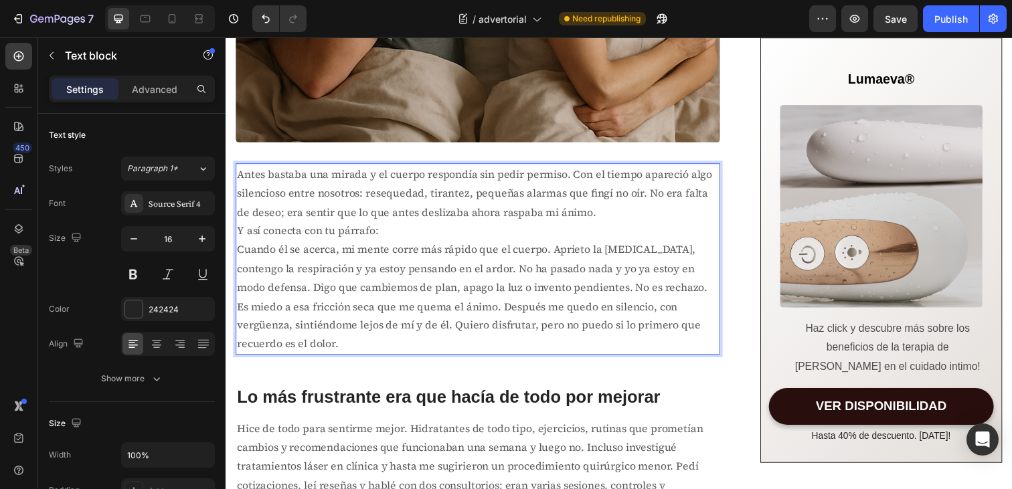
click at [368, 180] on span "Antes bastaba una mirada y el cuerpo respondía sin pedir permiso. Con el tiempo…" at bounding box center [479, 196] width 485 height 54
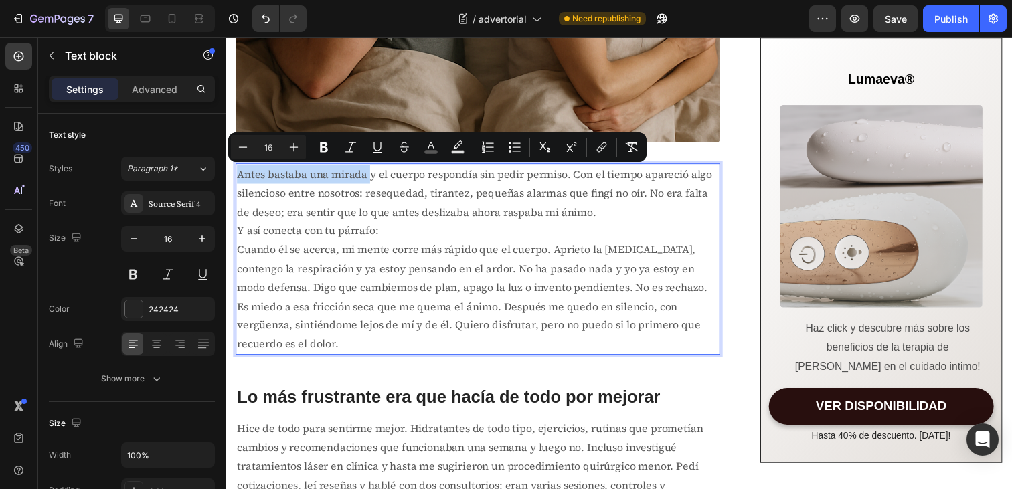
drag, startPoint x: 368, startPoint y: 180, endPoint x: 242, endPoint y: 179, distance: 125.9
click at [242, 179] on span "Antes bastaba una mirada y el cuerpo respondía sin pedir permiso. Con el tiempo…" at bounding box center [479, 196] width 485 height 54
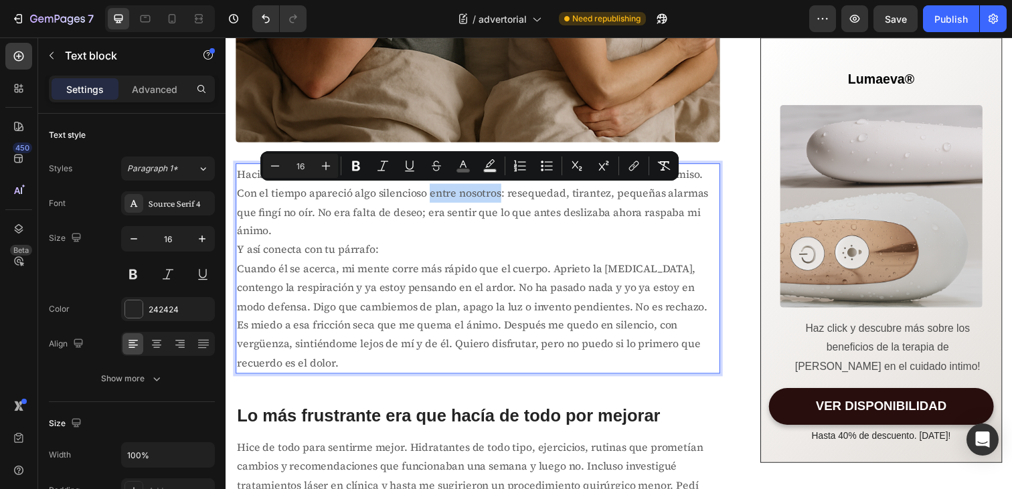
drag, startPoint x: 506, startPoint y: 197, endPoint x: 434, endPoint y: 197, distance: 72.3
click at [434, 197] on span "Hacia ya varios varios años, bastaba con una mirada y el cuerpo respondía sin p…" at bounding box center [477, 205] width 481 height 72
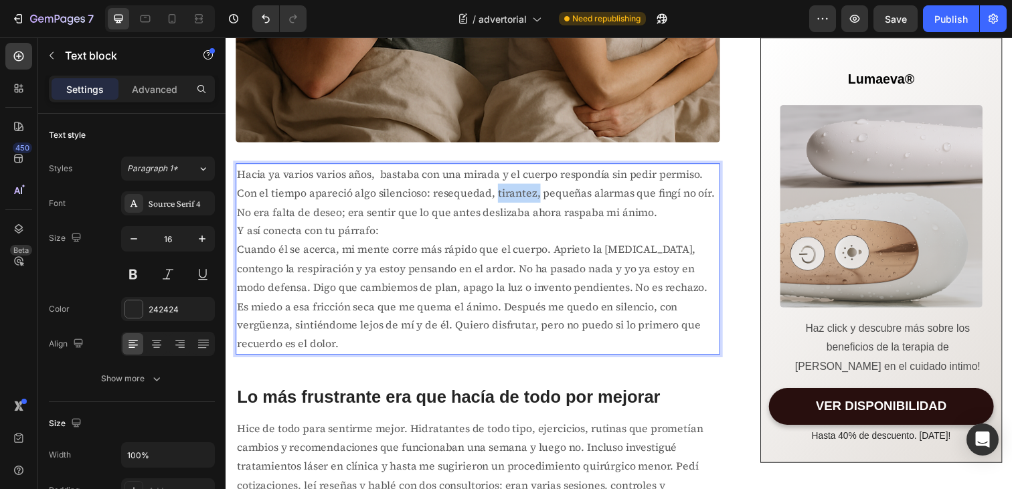
drag, startPoint x: 544, startPoint y: 199, endPoint x: 503, endPoint y: 198, distance: 41.5
click at [503, 198] on span "Hacia ya varios varios años, bastaba con una mirada y el cuerpo respondía sin p…" at bounding box center [481, 196] width 488 height 54
drag, startPoint x: 497, startPoint y: 196, endPoint x: 434, endPoint y: 197, distance: 63.6
click at [434, 197] on span "Hacia ya varios varios años, bastaba con una mirada y el cuerpo respondía sin p…" at bounding box center [476, 196] width 478 height 54
click at [478, 218] on span "Hacia ya varios varios años, bastaba con una mirada y el cuerpo respondía sin p…" at bounding box center [481, 196] width 489 height 54
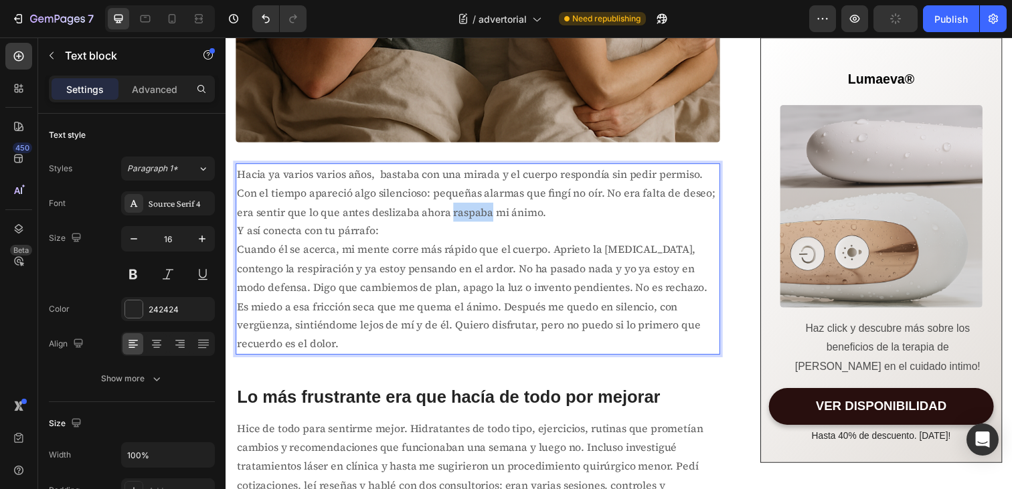
click at [478, 218] on span "Hacia ya varios varios años, bastaba con una mirada y el cuerpo respondía sin p…" at bounding box center [481, 196] width 489 height 54
click at [537, 258] on span "Cuando él se acerca, mi mente corre más rápido que el cuerpo. Aprieto la [MEDIC…" at bounding box center [477, 301] width 481 height 111
drag, startPoint x: 532, startPoint y: 216, endPoint x: 455, endPoint y: 219, distance: 76.4
click at [455, 219] on span "Hacia ya varios varios años, bastaba con una mirada y el cuerpo respondía sin p…" at bounding box center [481, 196] width 489 height 54
click at [440, 217] on span "Hacia ya varios varios años, bastaba con una mirada y el cuerpo respondía sin p…" at bounding box center [481, 196] width 489 height 54
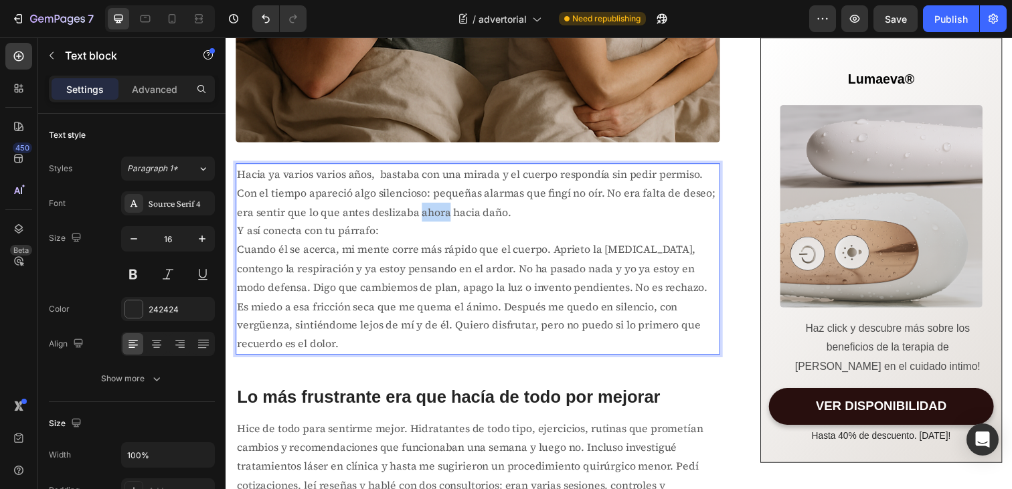
click at [440, 217] on span "Hacia ya varios varios años, bastaba con una mirada y el cuerpo respondía sin p…" at bounding box center [481, 196] width 489 height 54
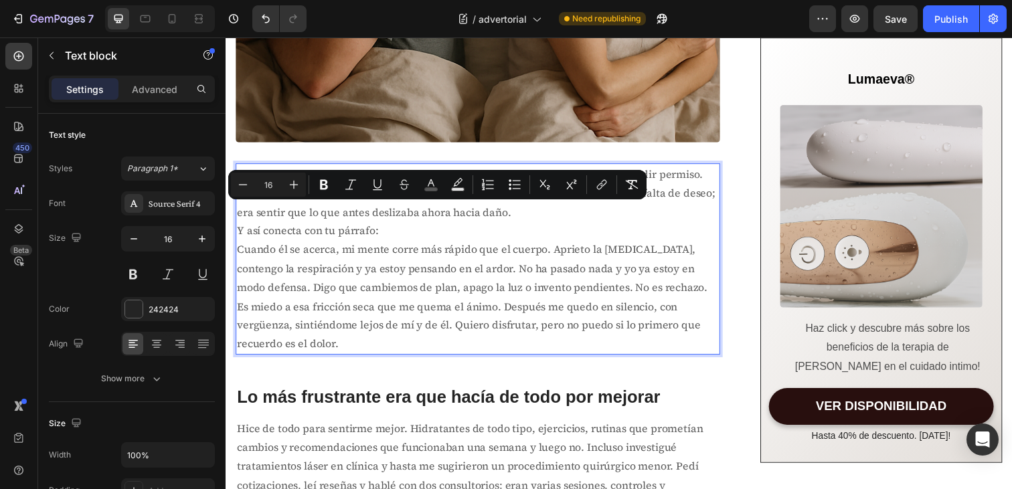
click at [477, 236] on p "Y así conecta con tu párrafo:" at bounding box center [483, 234] width 492 height 19
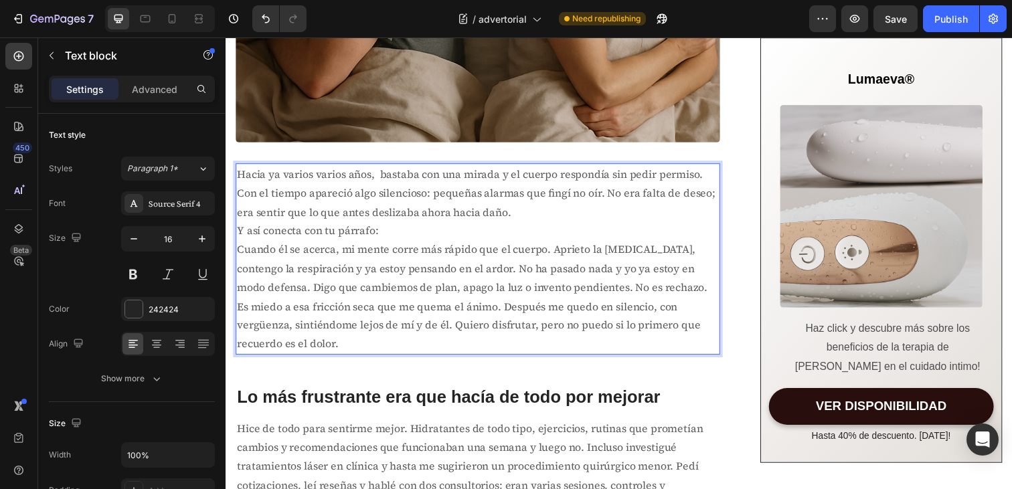
click at [440, 217] on span "Hacia ya varios varios años, bastaba con una mirada y el cuerpo respondía sin p…" at bounding box center [481, 196] width 489 height 54
click at [501, 233] on p "Y así conecta con tu párrafo:" at bounding box center [483, 234] width 492 height 19
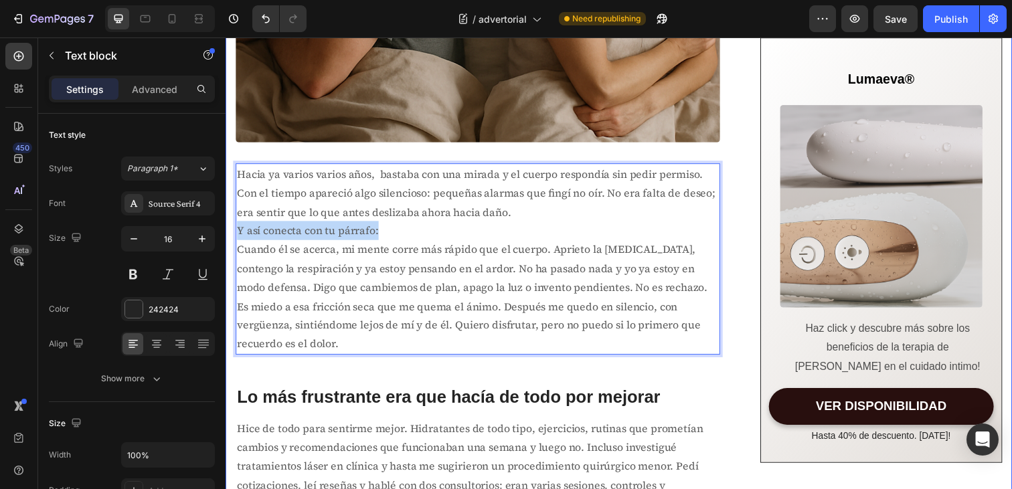
drag, startPoint x: 387, startPoint y: 234, endPoint x: 232, endPoint y: 234, distance: 154.6
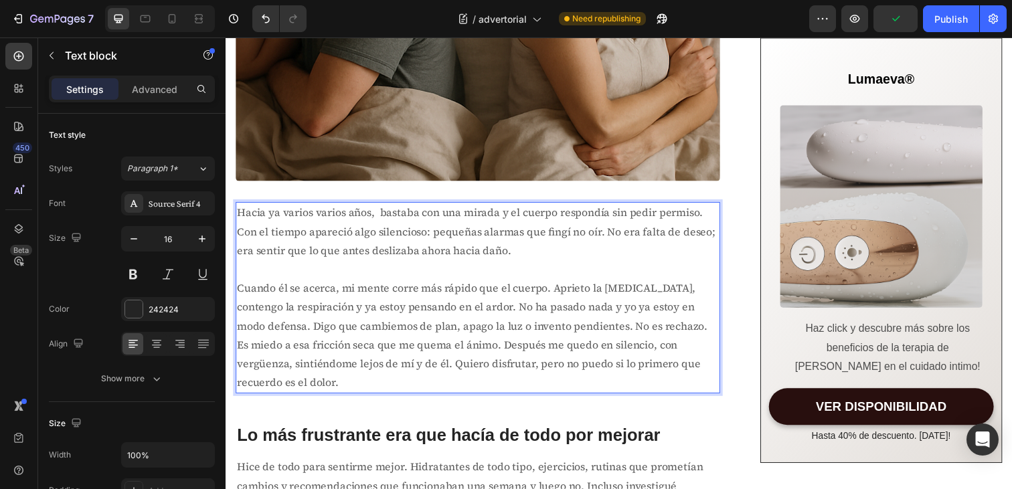
scroll to position [457, 0]
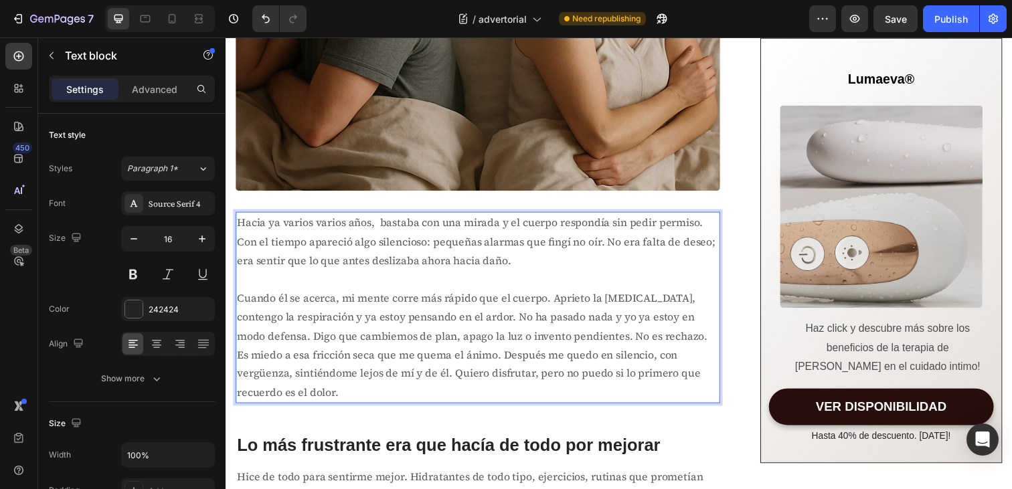
click at [265, 230] on span "Hacia ya varios varios años, bastaba con una mirada y el cuerpo respondía sin p…" at bounding box center [481, 246] width 489 height 54
click at [497, 357] on span "Cuando él se acerca, mi mente corre más rápido que el cuerpo. Aprieto la [MEDIC…" at bounding box center [477, 351] width 481 height 111
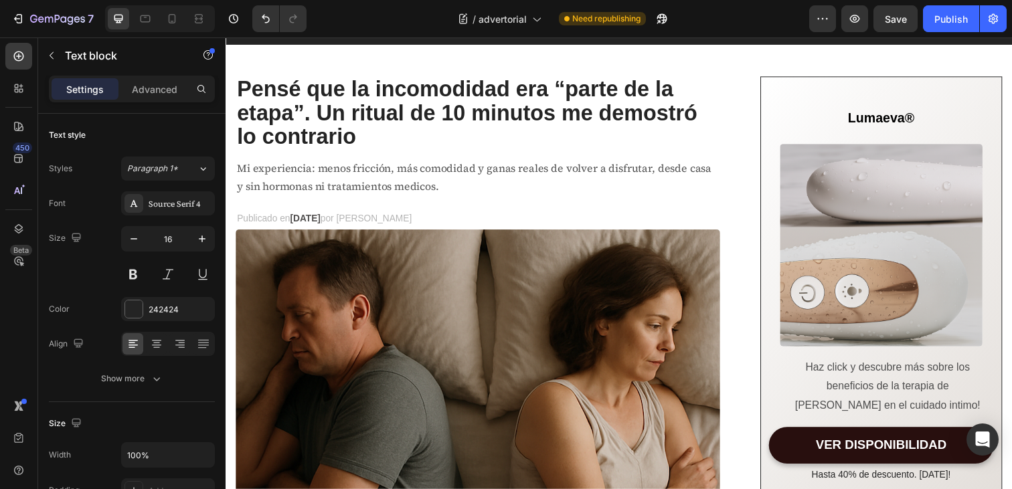
scroll to position [0, 0]
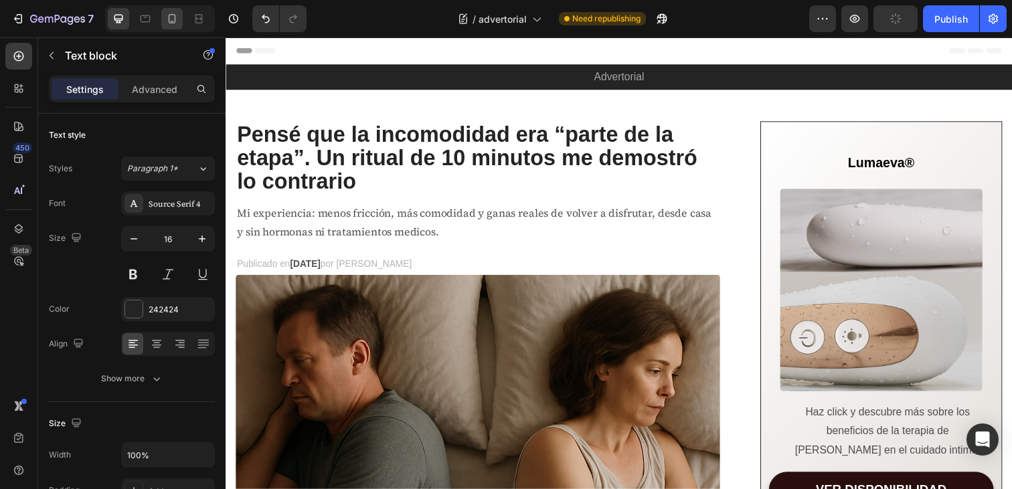
click at [177, 27] on div at bounding box center [171, 18] width 21 height 21
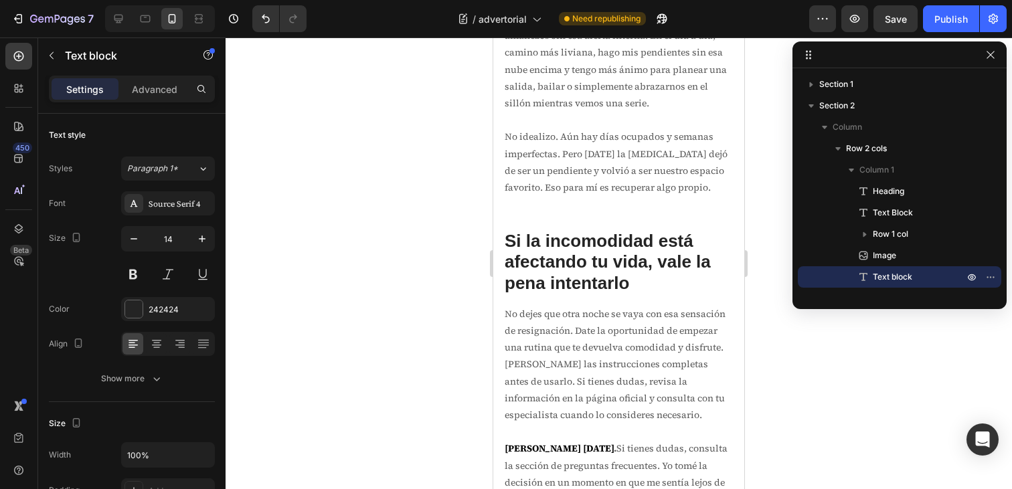
scroll to position [4869, 0]
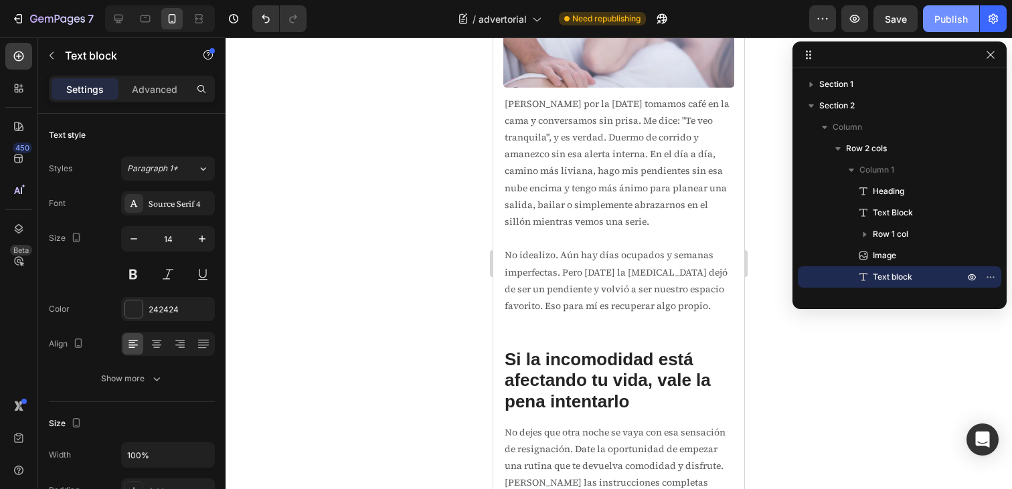
click at [948, 17] on div "Publish" at bounding box center [950, 19] width 33 height 14
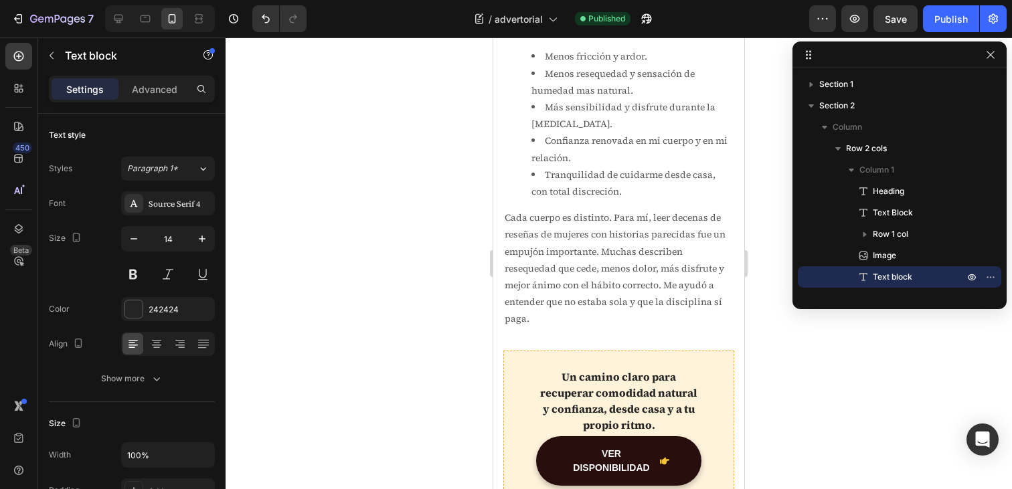
scroll to position [3361, 0]
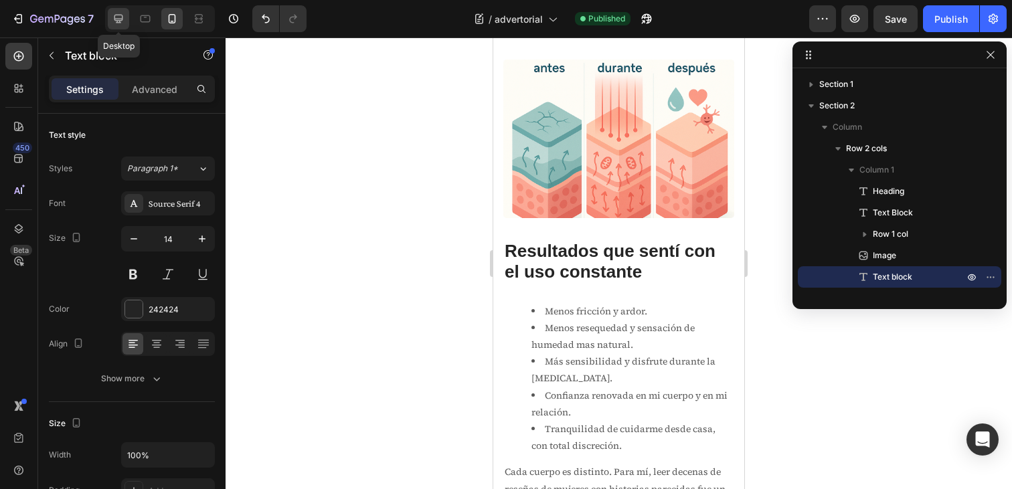
click at [120, 15] on icon at bounding box center [118, 18] width 13 height 13
type input "16"
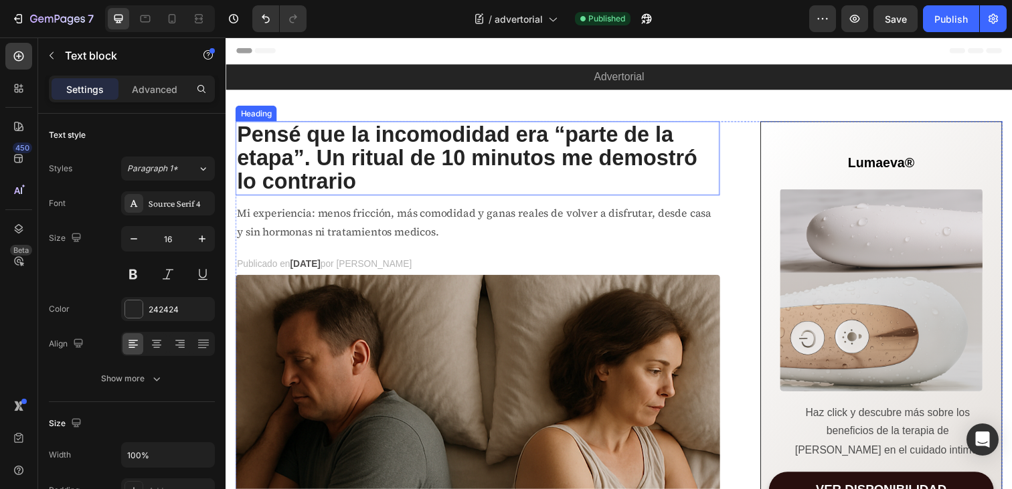
click at [440, 171] on h2 "Pensé que la incomodidad era “parte de la etapa”. Un ritual de 10 minutos me de…" at bounding box center [483, 161] width 495 height 76
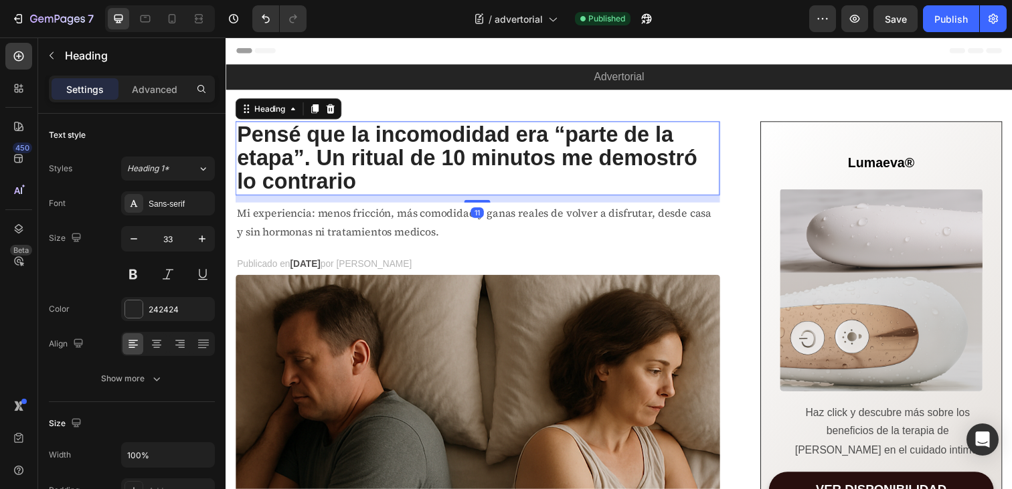
click at [329, 185] on h2 "Pensé que la incomodidad era “parte de la etapa”. Un ritual de 10 minutos me de…" at bounding box center [483, 161] width 495 height 76
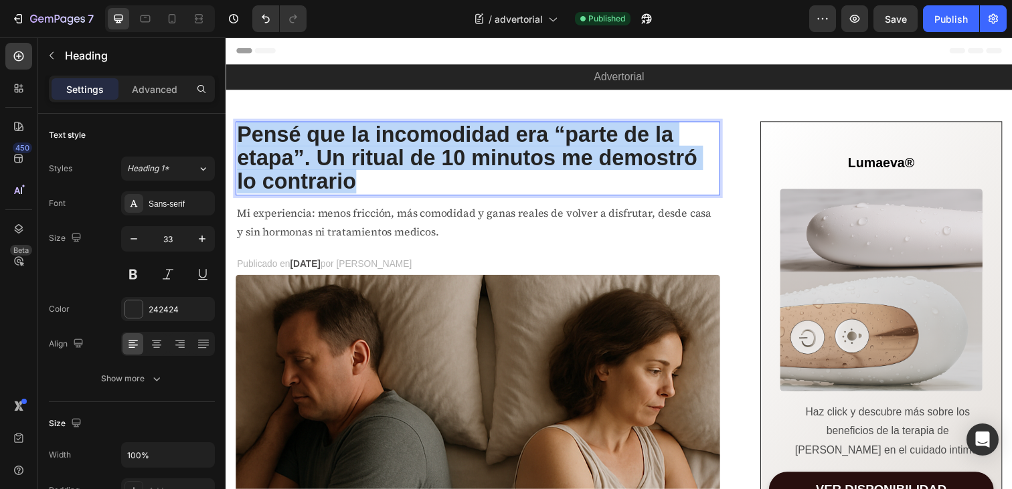
drag, startPoint x: 370, startPoint y: 185, endPoint x: 242, endPoint y: 145, distance: 134.0
click at [242, 145] on p "Pensé que la incomodidad era “parte de la etapa”. Un ritual de 10 minutos me de…" at bounding box center [483, 161] width 492 height 73
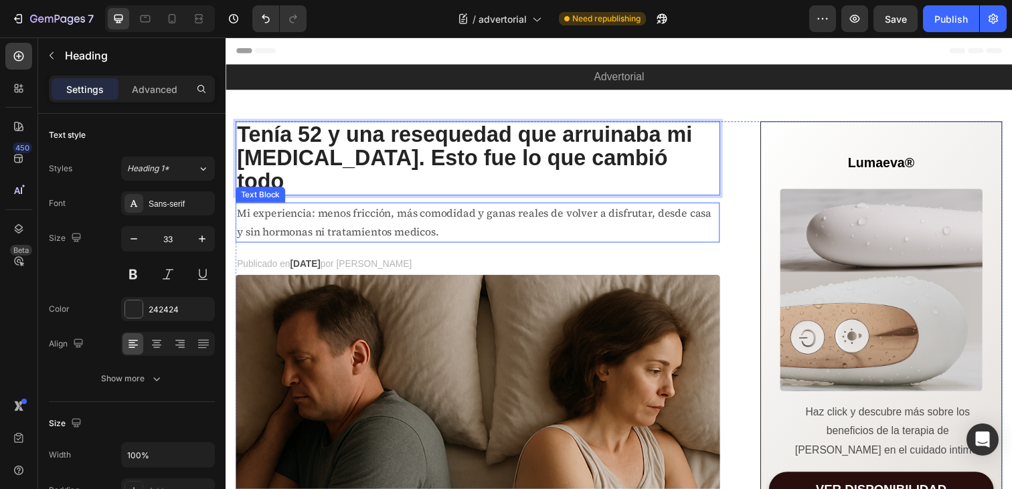
click at [421, 213] on p "Mi experiencia: menos fricción, más comodidad y ganas reales de volver a disfru…" at bounding box center [483, 227] width 492 height 39
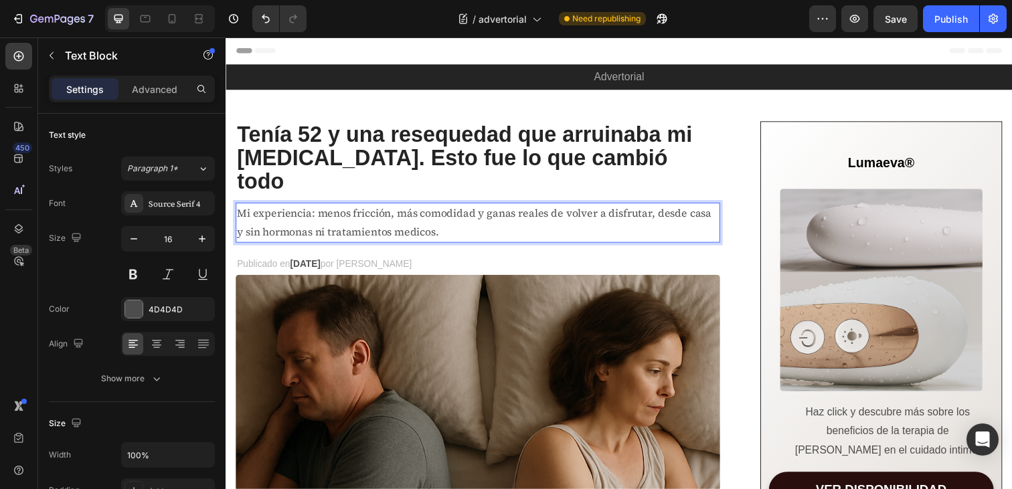
click at [449, 208] on p "Mi experiencia: menos fricción, más comodidad y ganas reales de volver a disfru…" at bounding box center [483, 227] width 492 height 39
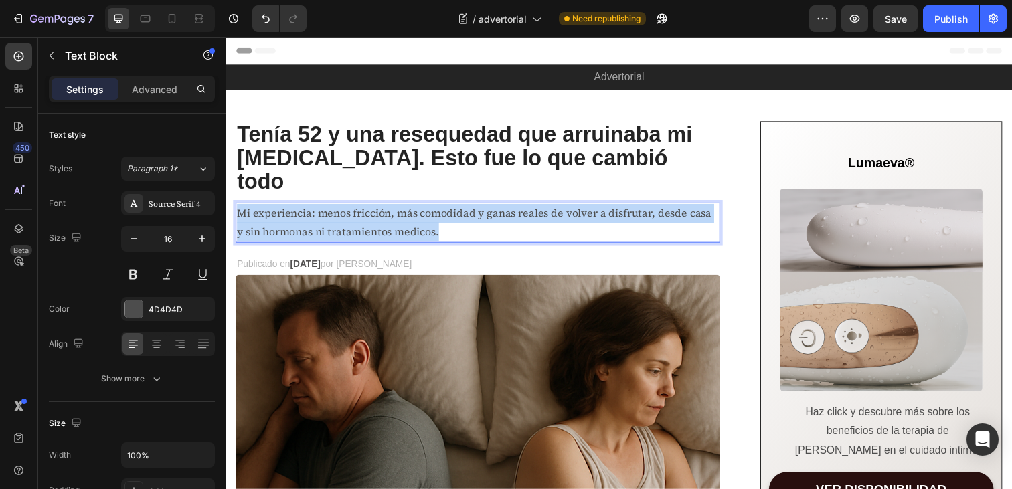
drag, startPoint x: 442, startPoint y: 208, endPoint x: 241, endPoint y: 194, distance: 201.3
click at [241, 208] on p "Mi experiencia: menos fricción, más comodidad y ganas reales de volver a disfru…" at bounding box center [483, 227] width 492 height 39
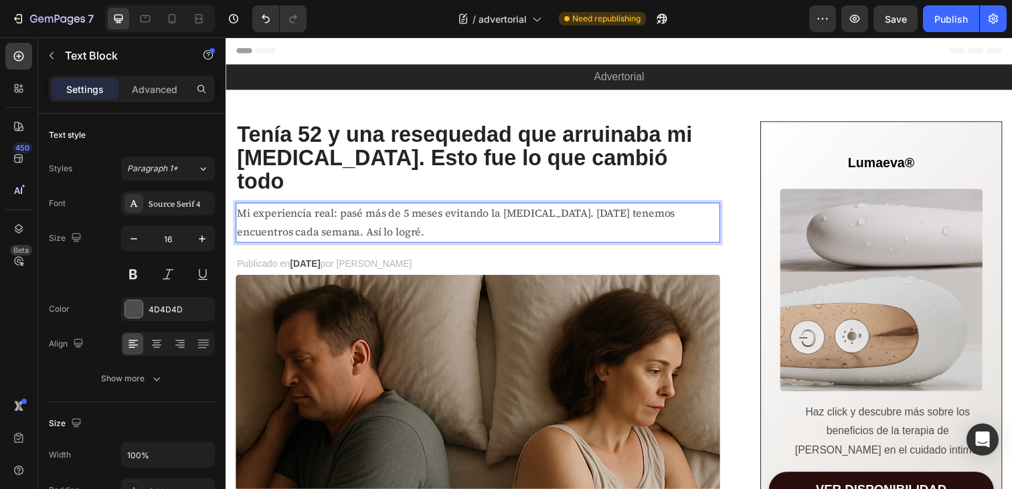
click at [328, 208] on p "Mi experiencia real: pasé más de 5 meses evitando la [MEDICAL_DATA]. [DATE] ten…" at bounding box center [483, 227] width 492 height 39
click at [282, 214] on p "Mi experiencia: pasé más de 5 meses evitando la [MEDICAL_DATA]. [DATE] tenemos …" at bounding box center [483, 227] width 492 height 39
click at [278, 214] on p "Mi experiencia: pasé más de 5 meses evitando la [MEDICAL_DATA]. [DATE] tenemos …" at bounding box center [483, 227] width 492 height 39
click at [415, 263] on span "por [PERSON_NAME]" at bounding box center [368, 268] width 93 height 11
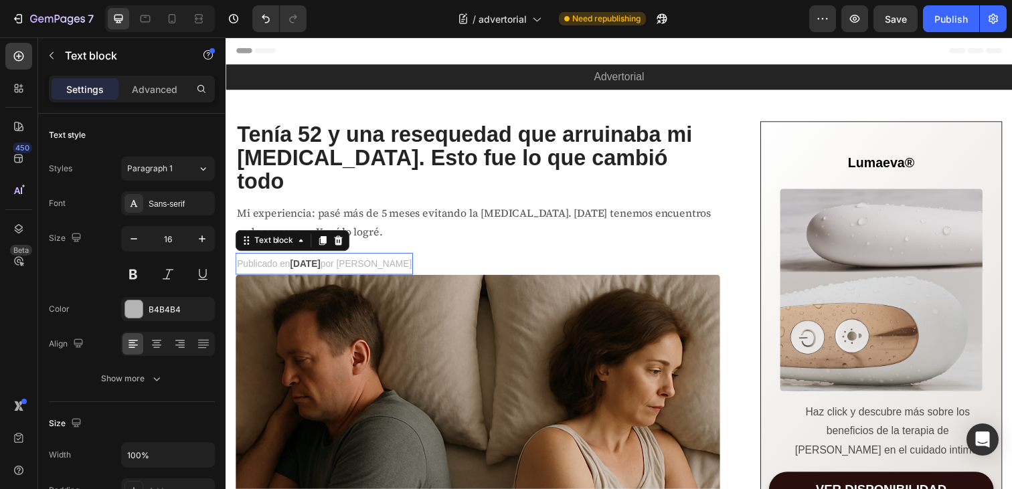
click at [415, 263] on span "por [PERSON_NAME]" at bounding box center [368, 268] width 93 height 11
click at [175, 19] on icon at bounding box center [172, 18] width 7 height 9
type input "14"
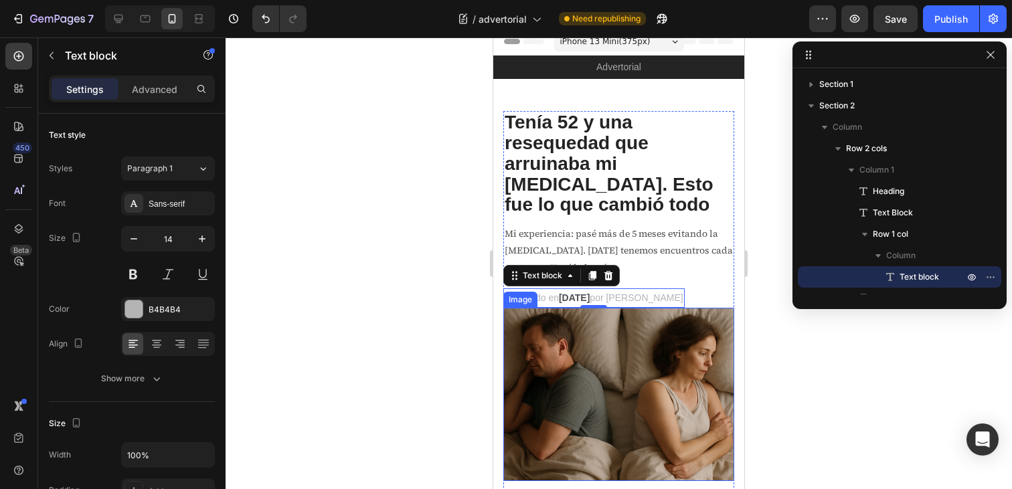
scroll to position [8, 0]
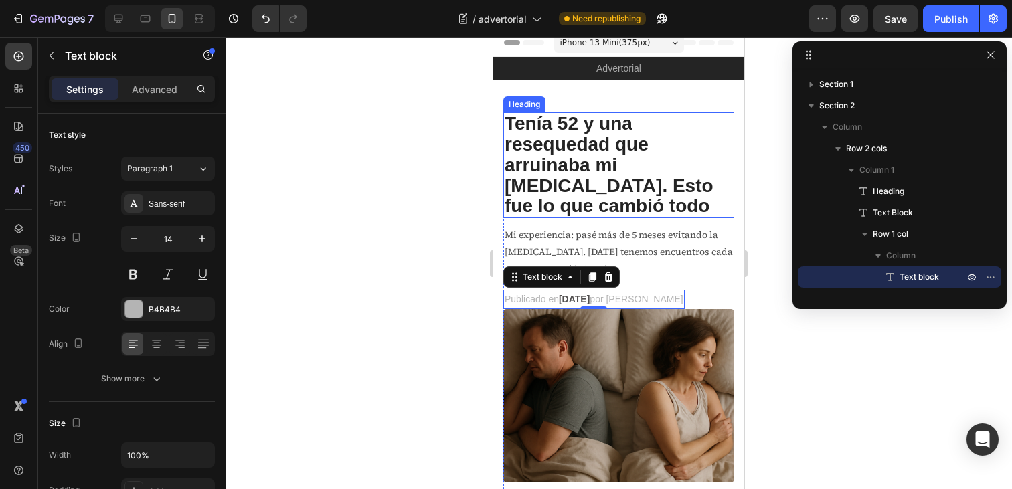
click at [679, 169] on p "Tenía 52 y una resequedad que arruinaba mi [MEDICAL_DATA]. Esto fue lo que camb…" at bounding box center [619, 165] width 228 height 103
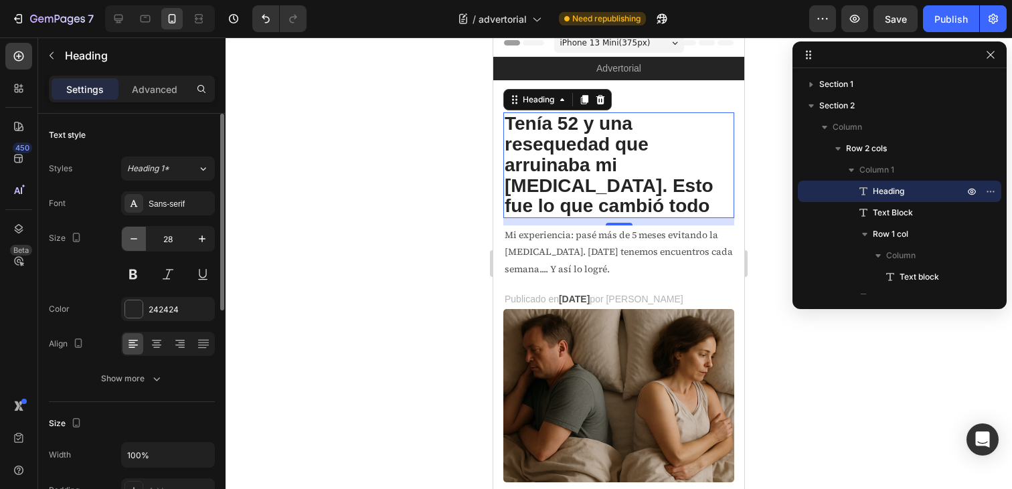
click at [141, 243] on button "button" at bounding box center [134, 239] width 24 height 24
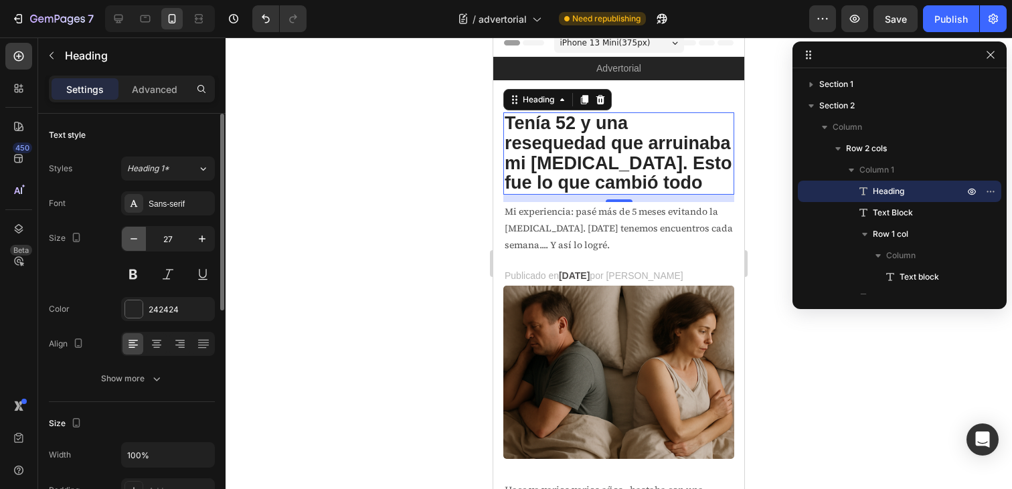
click at [139, 242] on icon "button" at bounding box center [133, 238] width 13 height 13
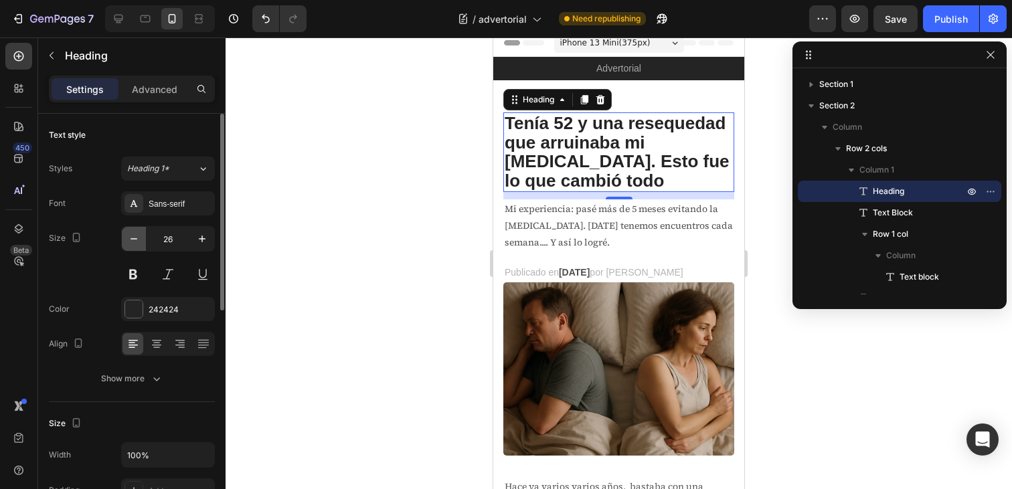
click at [139, 242] on icon "button" at bounding box center [133, 238] width 13 height 13
type input "25"
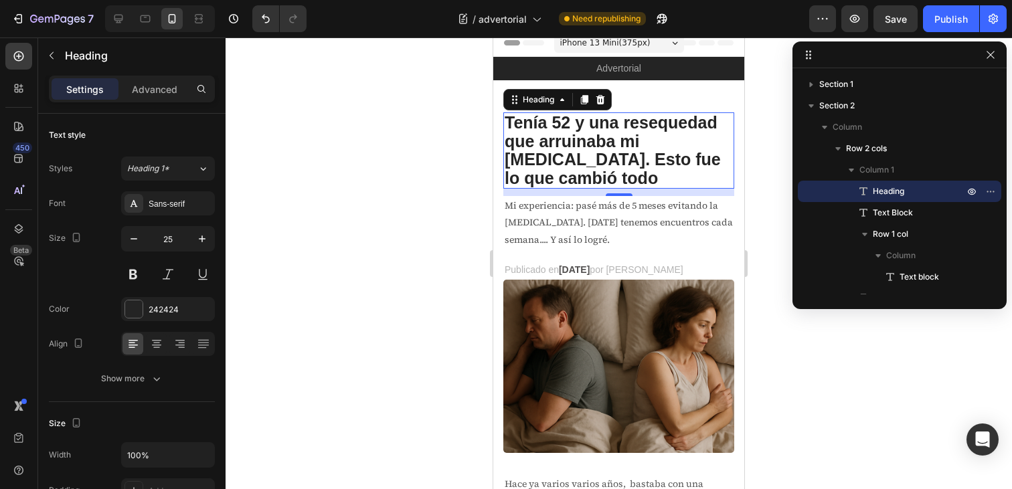
click at [762, 210] on div at bounding box center [619, 263] width 787 height 452
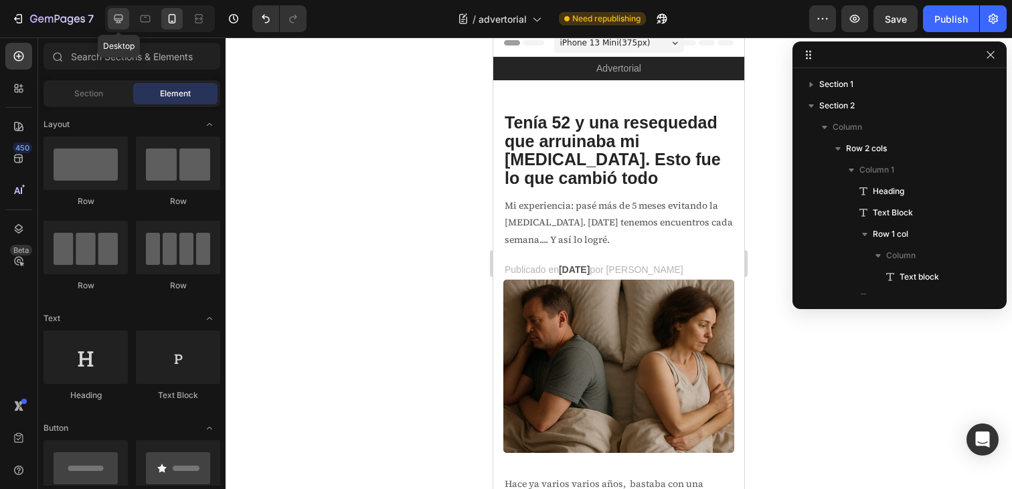
click at [116, 22] on icon at bounding box center [118, 18] width 13 height 13
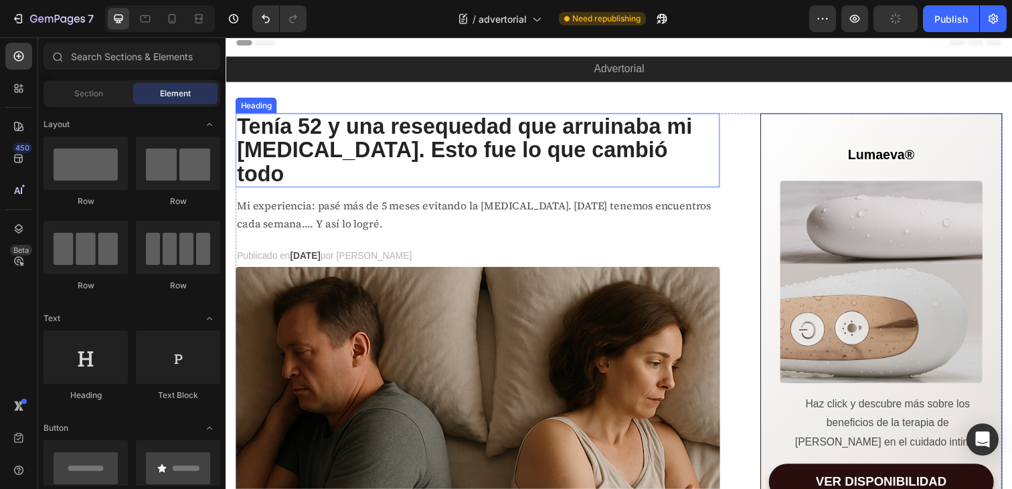
click at [440, 136] on p "Tenía 52 y una resequedad que arruinaba mi [MEDICAL_DATA]. Esto fue lo que camb…" at bounding box center [483, 152] width 492 height 73
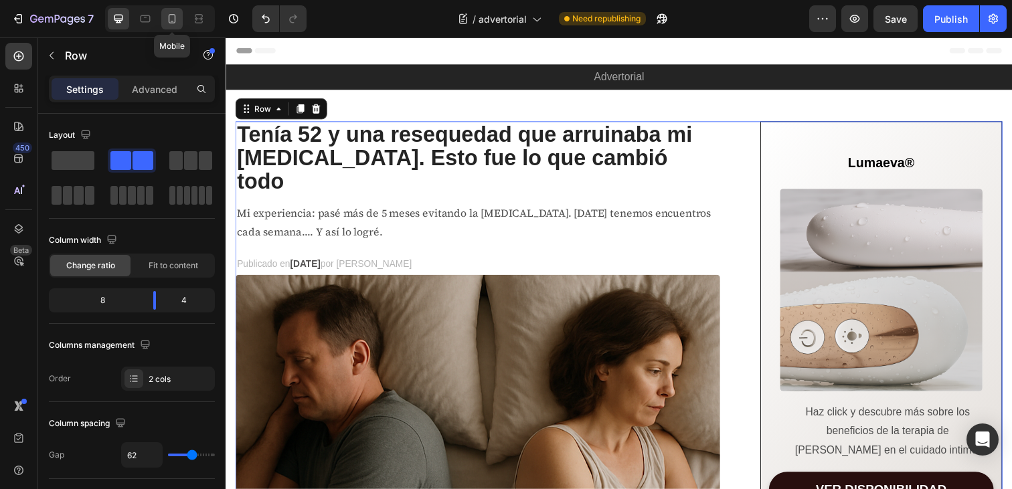
click at [167, 17] on icon at bounding box center [171, 18] width 13 height 13
type input "0"
type input "100%"
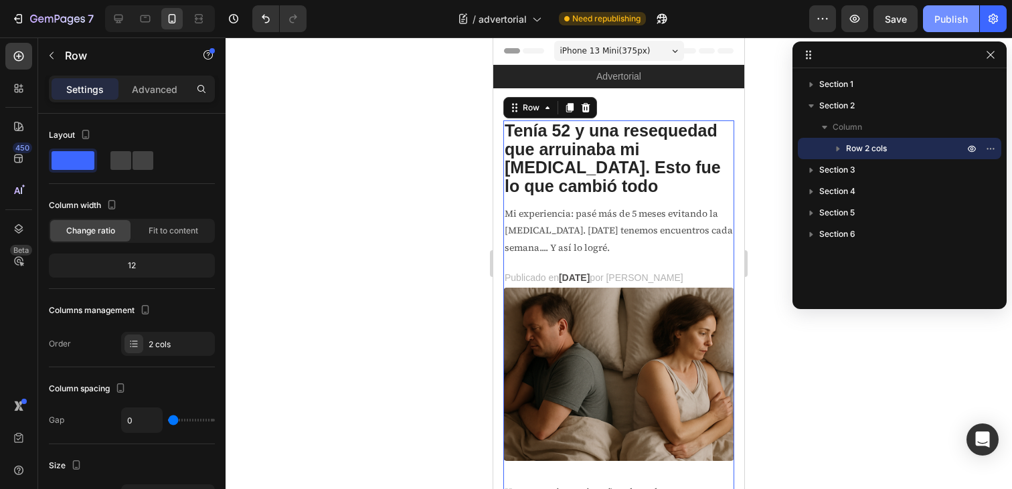
click at [936, 24] on div "Publish" at bounding box center [950, 19] width 33 height 14
